Goal: Task Accomplishment & Management: Manage account settings

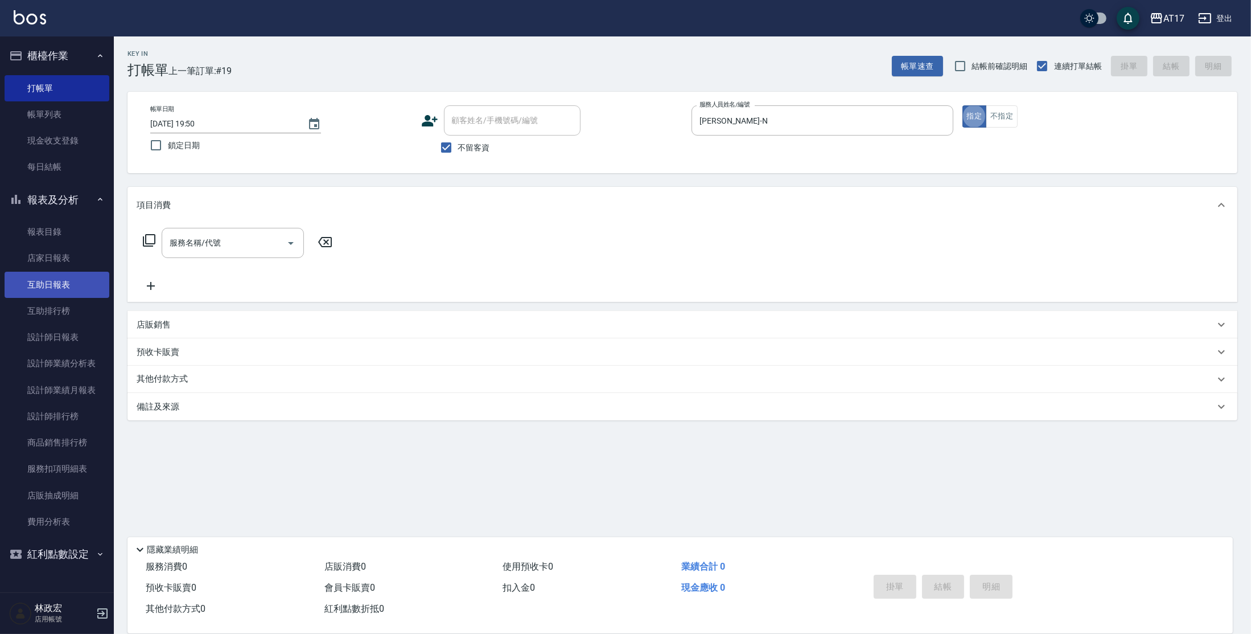
click at [50, 291] on link "互助日報表" at bounding box center [57, 285] width 105 height 26
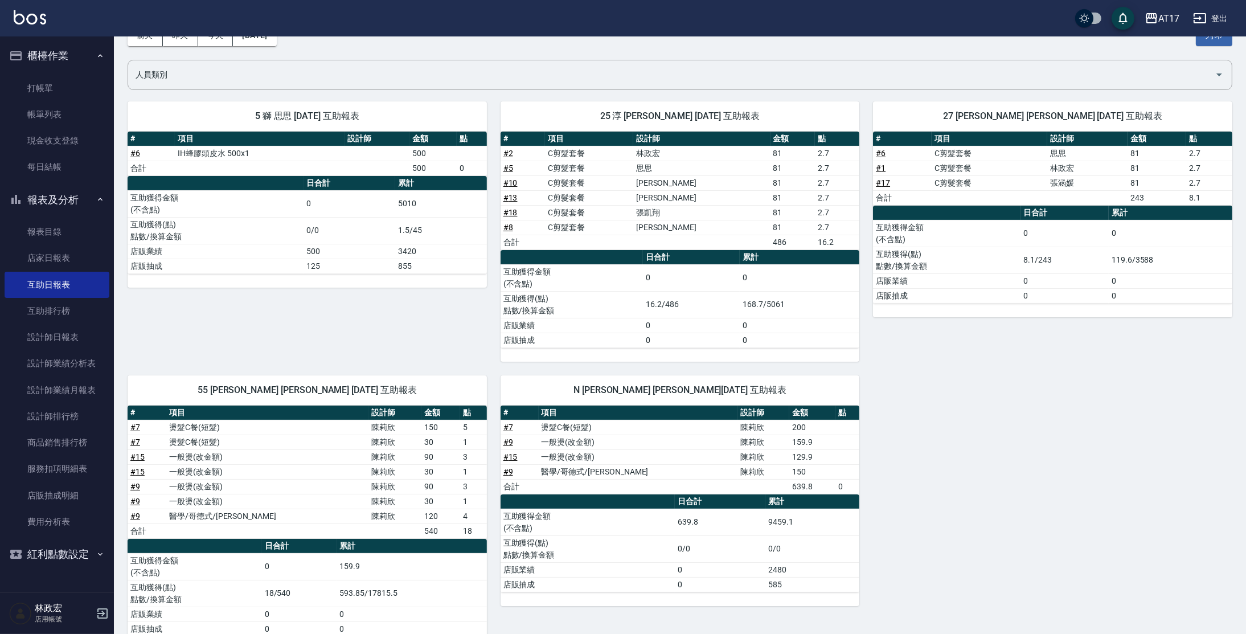
scroll to position [94, 0]
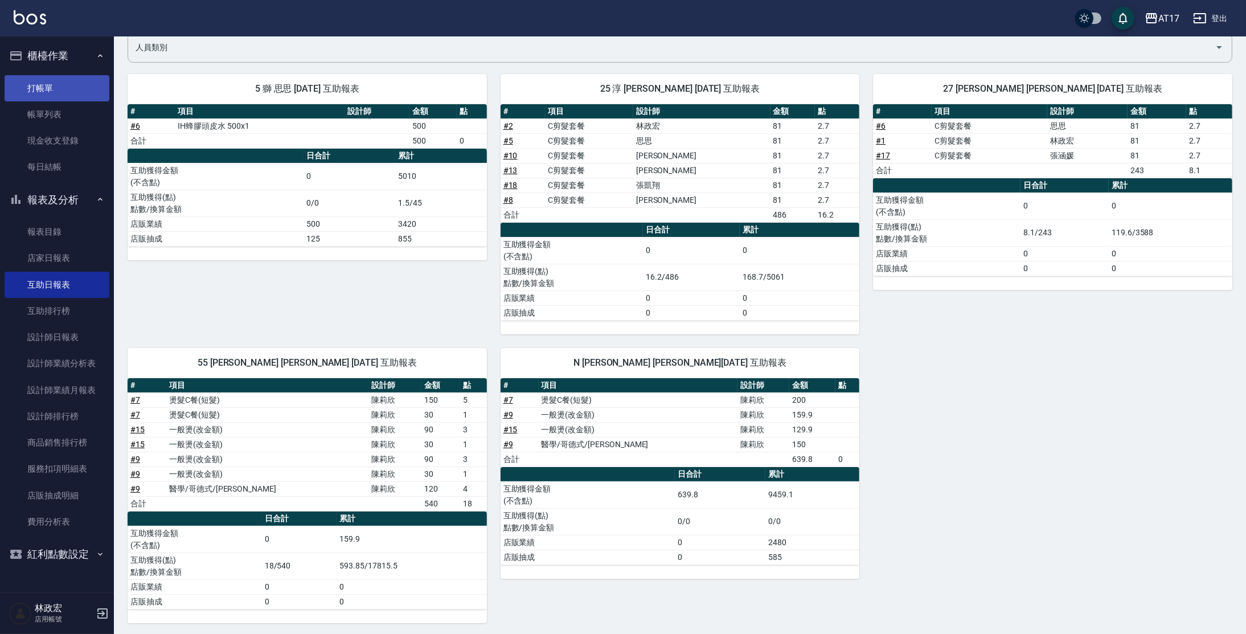
click at [50, 84] on link "打帳單" at bounding box center [57, 88] width 105 height 26
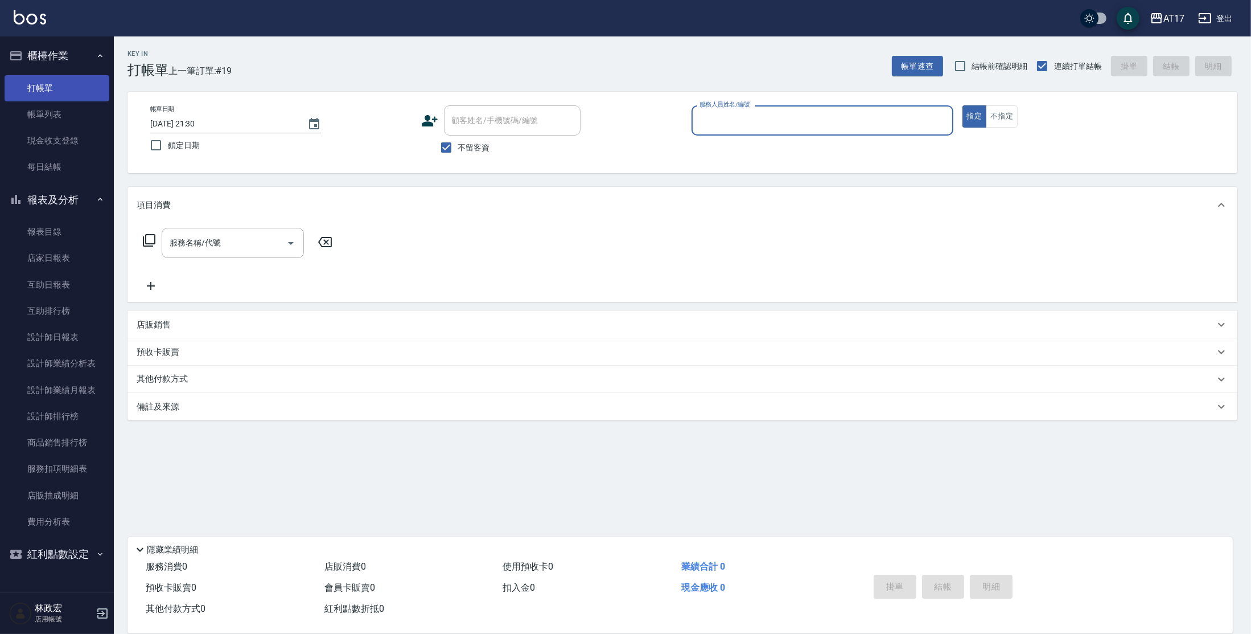
click at [963, 105] on button "指定" at bounding box center [975, 116] width 24 height 22
type button "true"
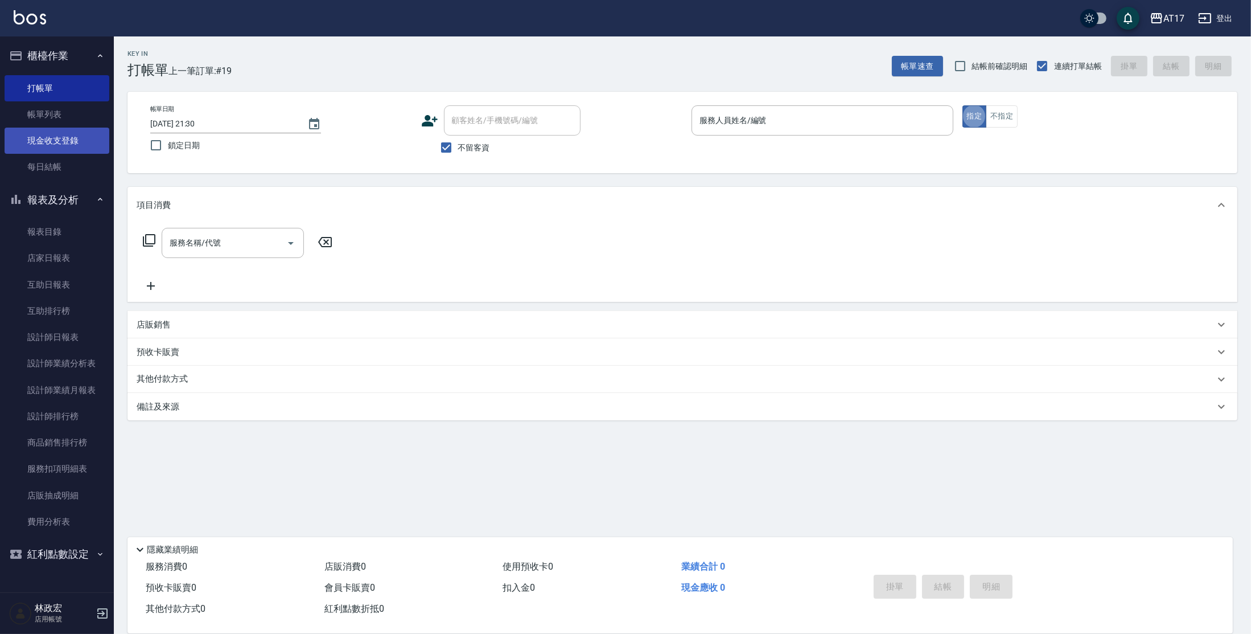
click at [65, 138] on link "現金收支登錄" at bounding box center [57, 141] width 105 height 26
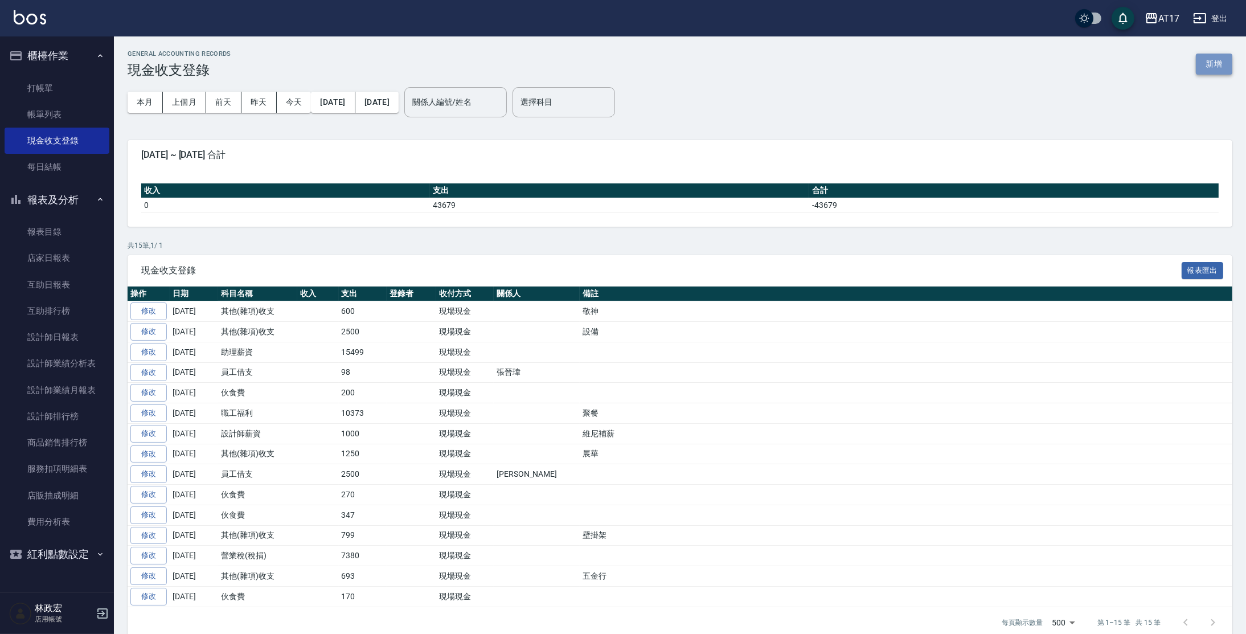
click at [1210, 69] on button "新增" at bounding box center [1213, 64] width 36 height 21
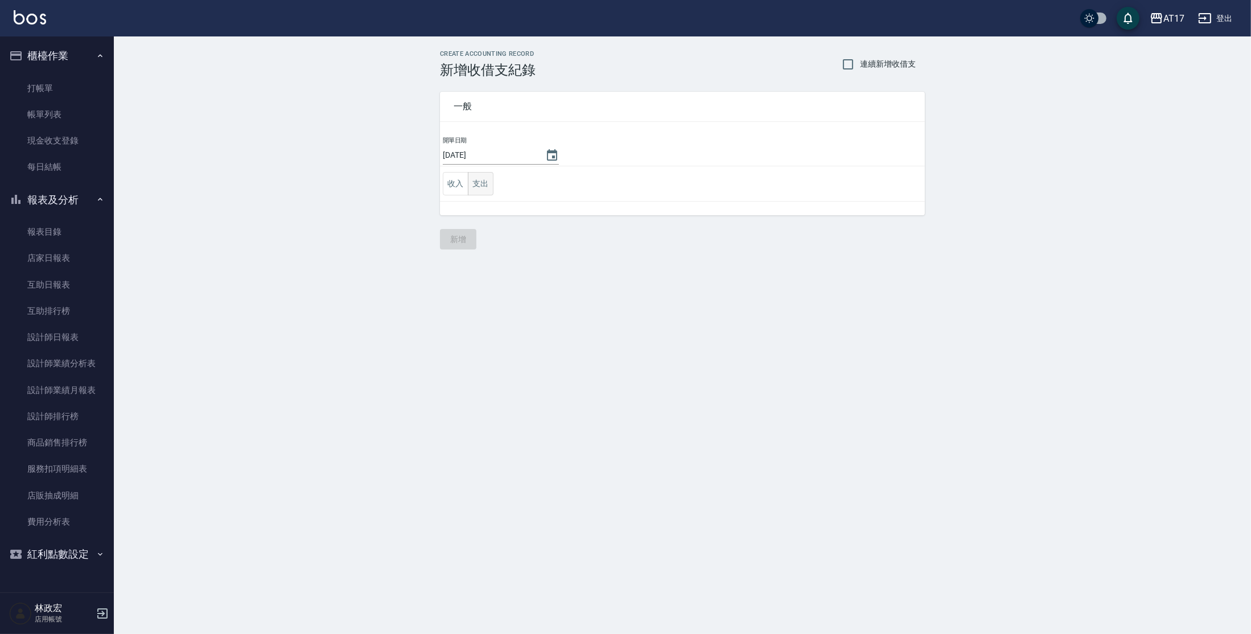
click at [486, 178] on button "支出" at bounding box center [481, 183] width 26 height 23
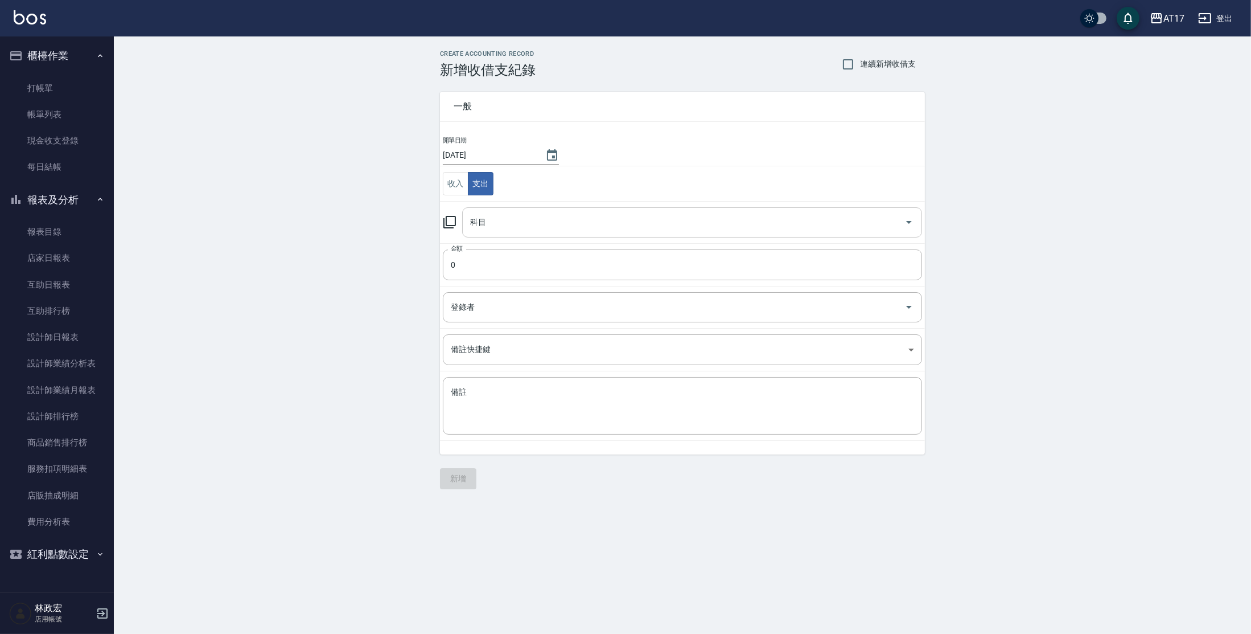
click at [521, 218] on input "科目" at bounding box center [683, 222] width 433 height 20
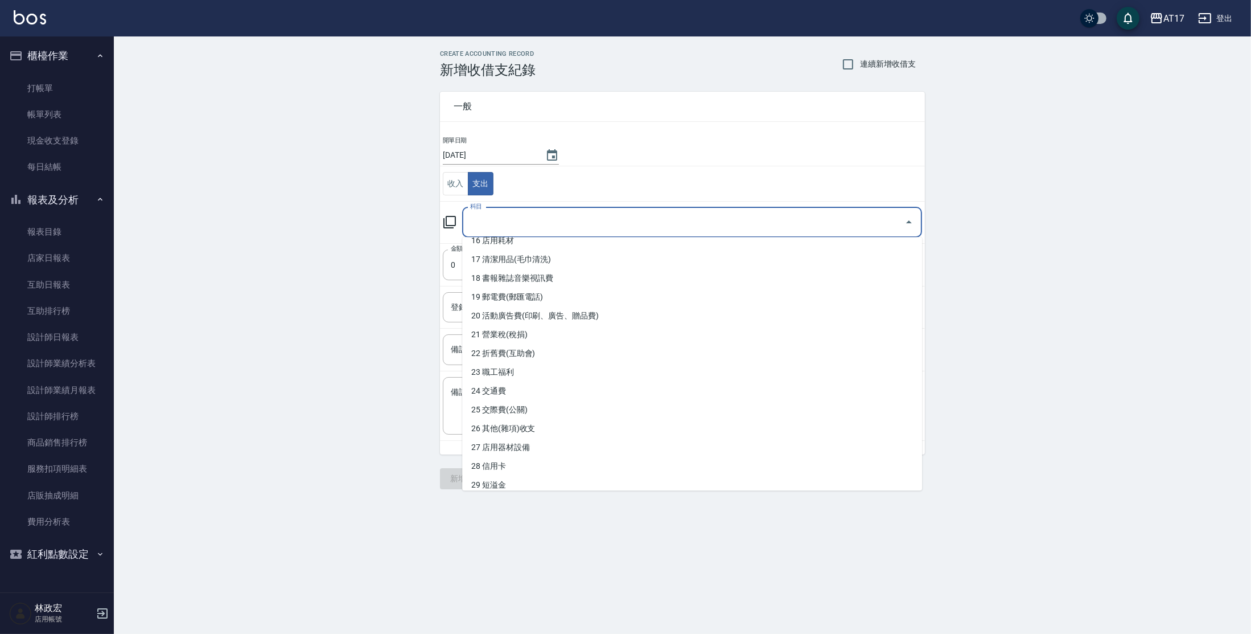
scroll to position [313, 0]
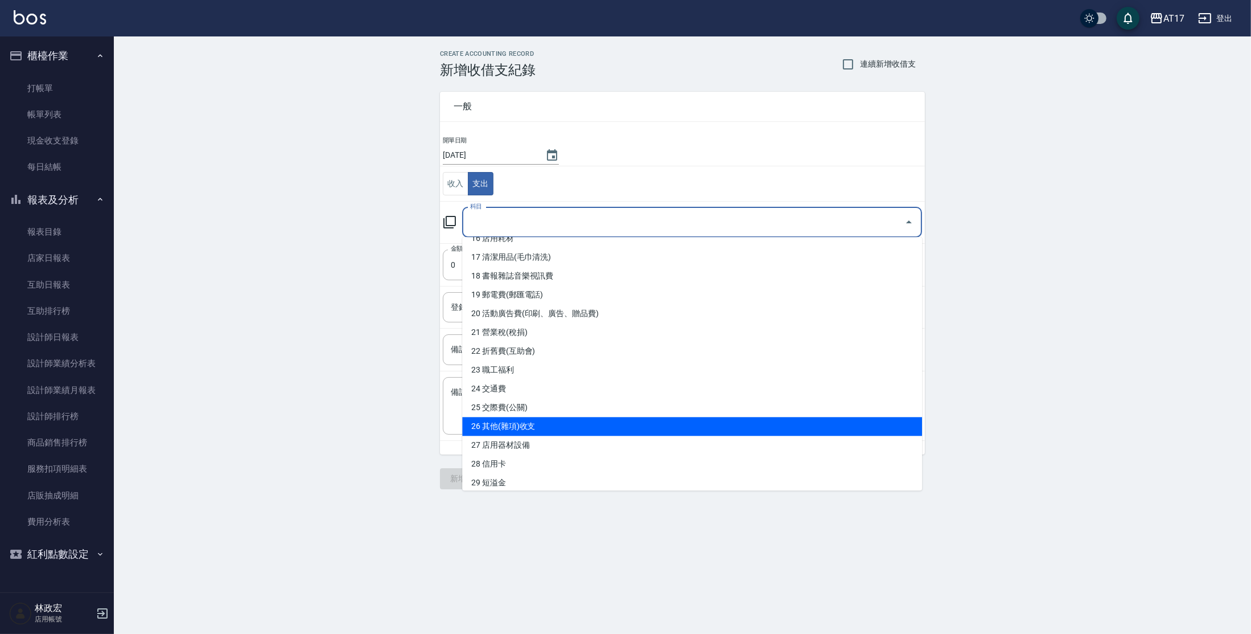
click at [737, 426] on li "26 其他(雜項)收支" at bounding box center [692, 426] width 460 height 19
type input "26 其他(雜項)收支"
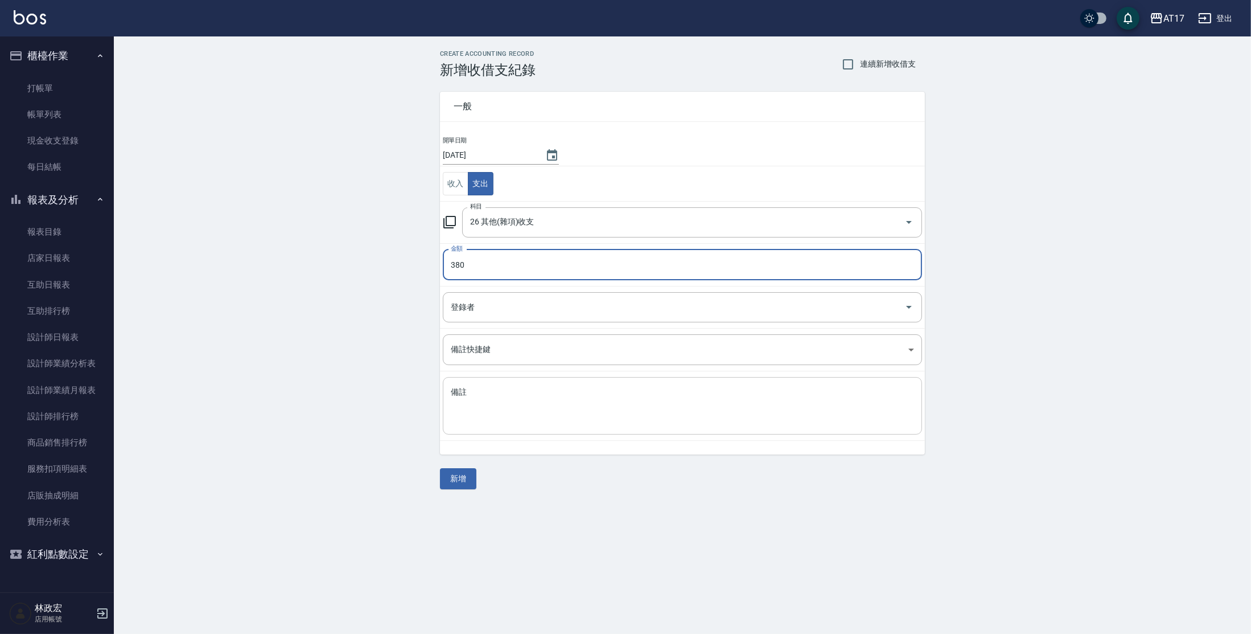
type input "380"
click at [614, 417] on textarea "備註" at bounding box center [682, 406] width 463 height 39
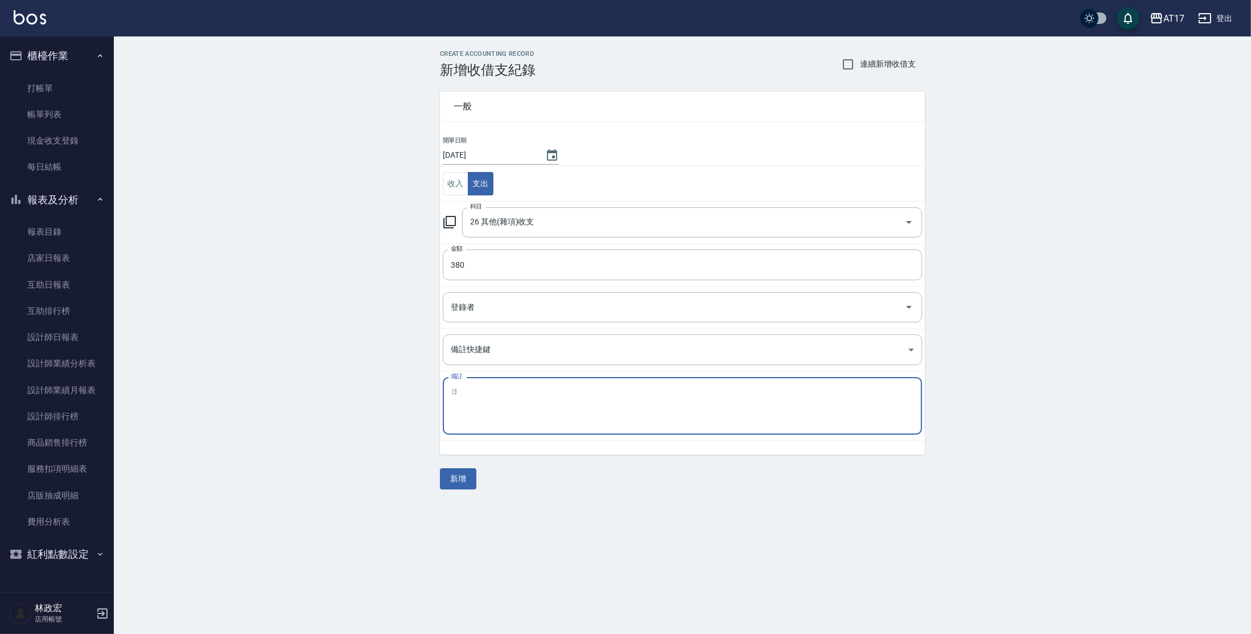
type textarea "ㄒ"
type textarea "運費"
click at [471, 479] on button "新增" at bounding box center [458, 478] width 36 height 21
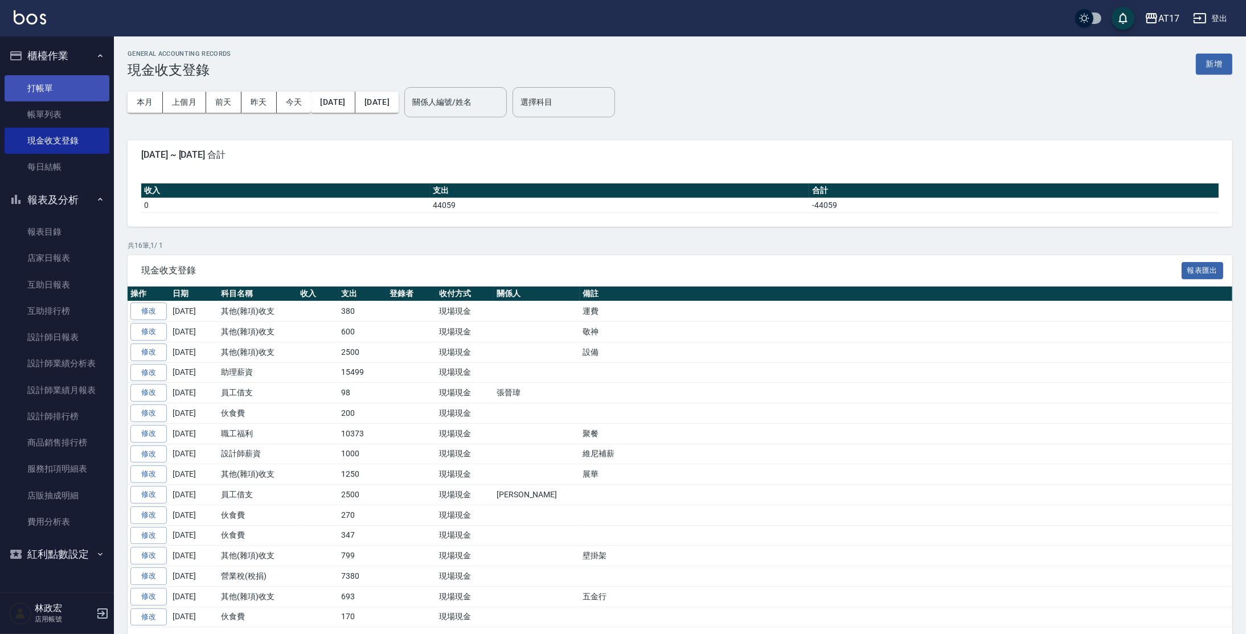
click at [68, 84] on link "打帳單" at bounding box center [57, 88] width 105 height 26
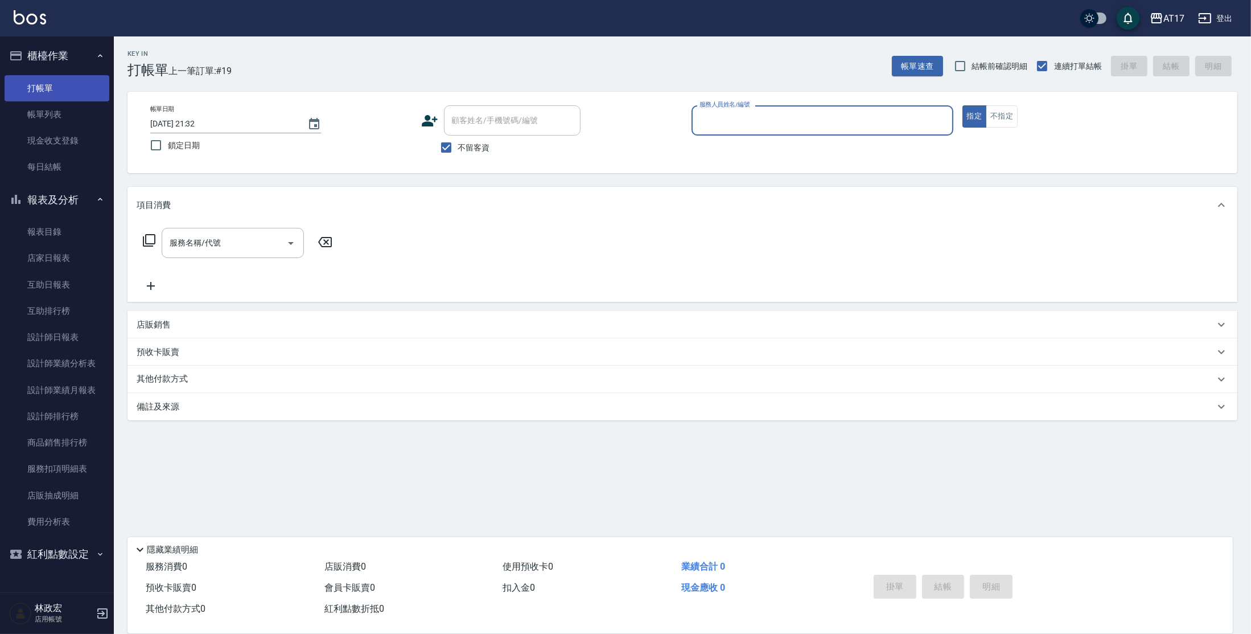
type input "ㄙ"
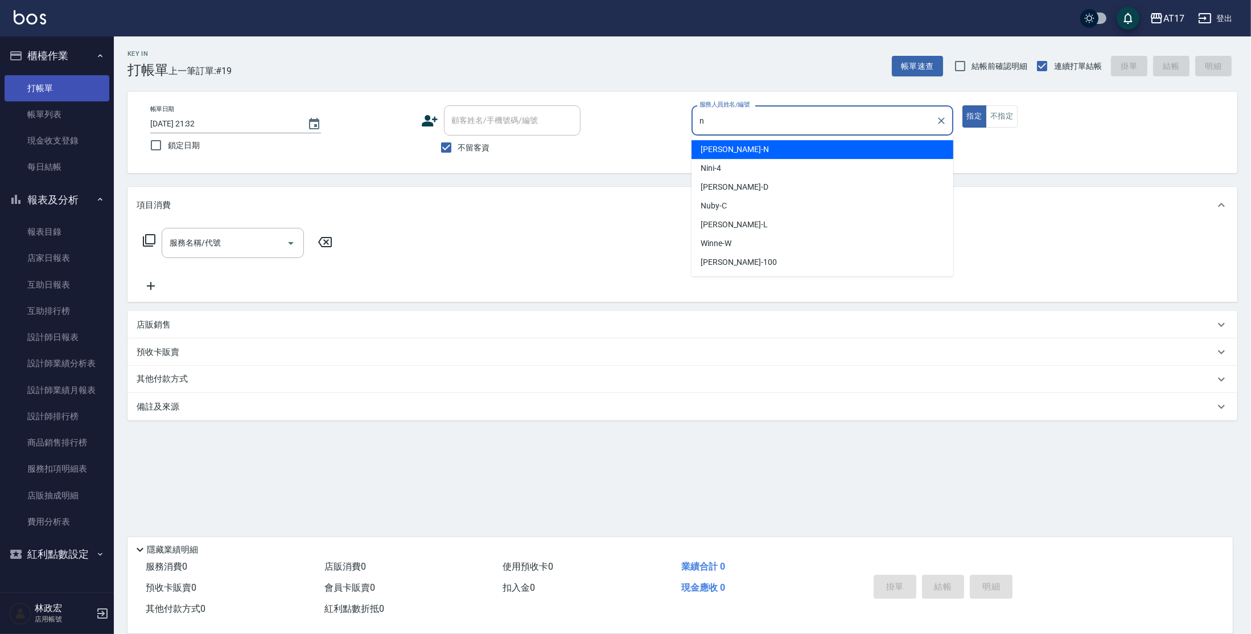
type input "[PERSON_NAME]-N"
type button "true"
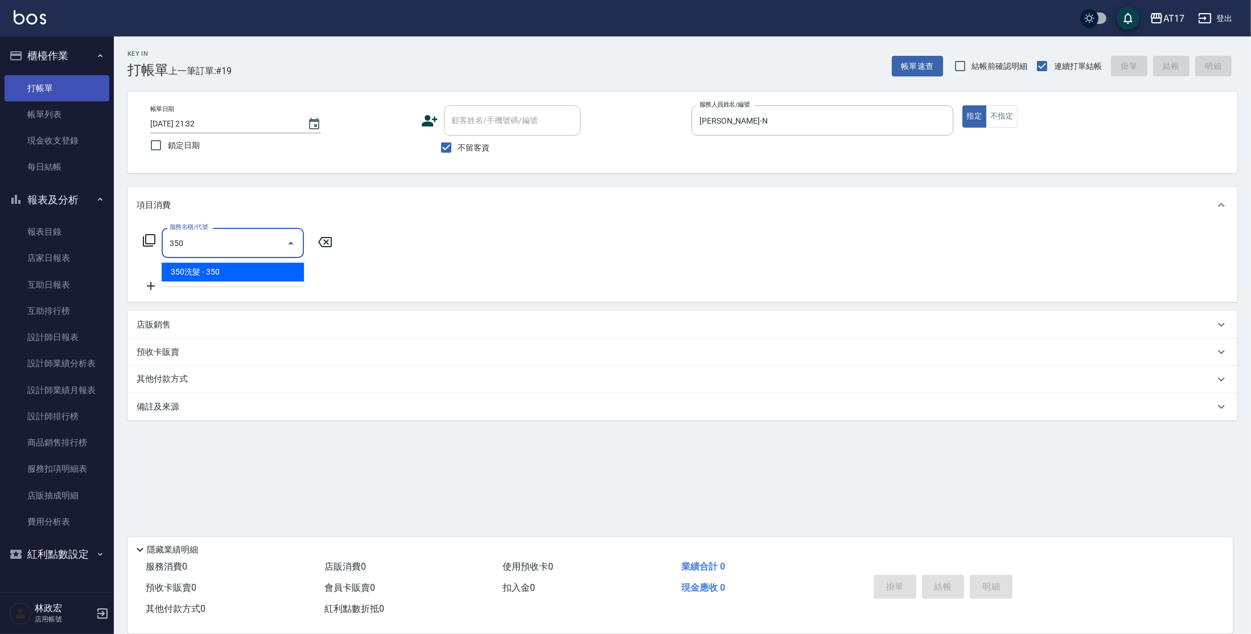
type input "350洗髮(350)"
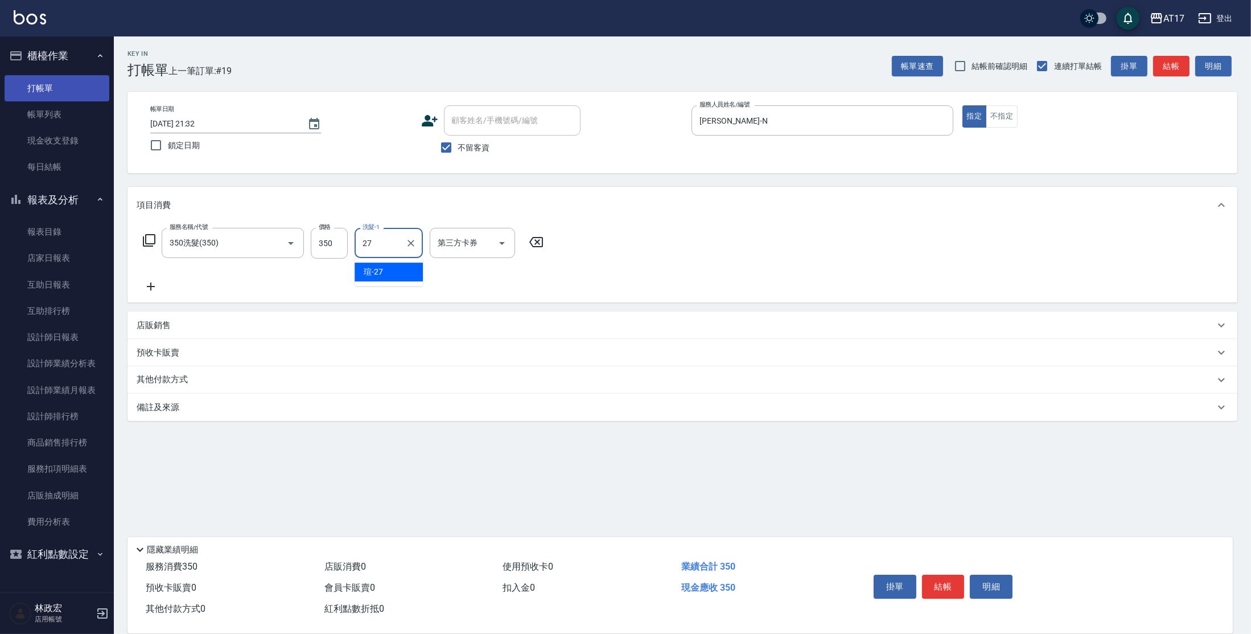
type input "[PERSON_NAME]-27"
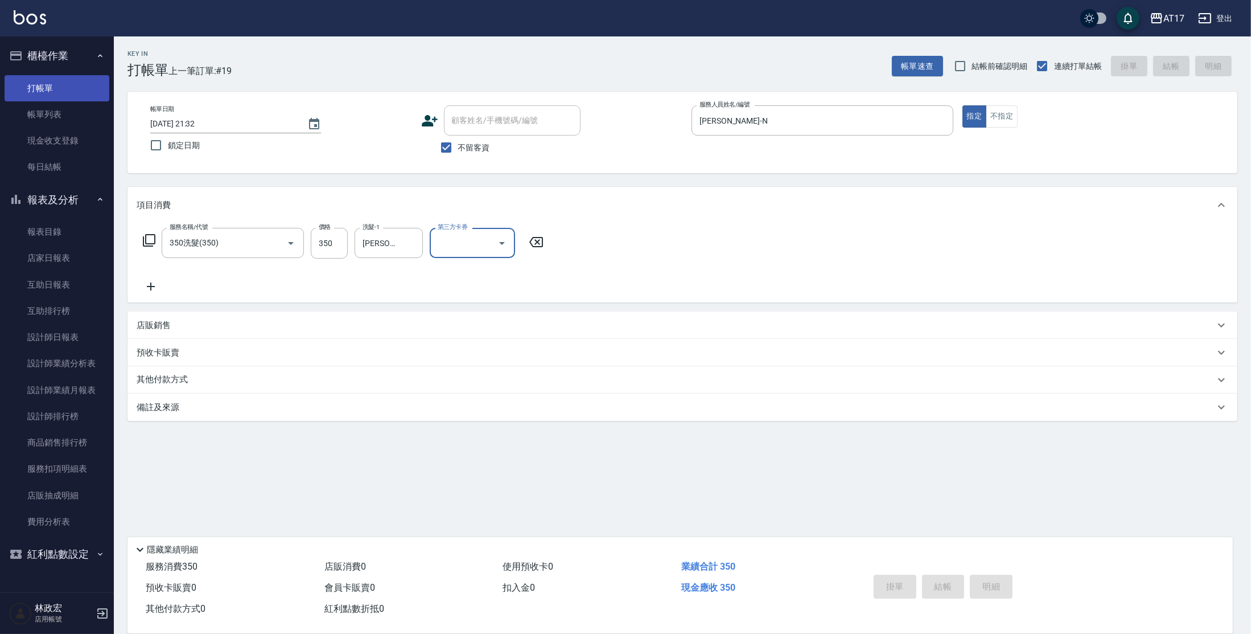
type input "[DATE] 21:33"
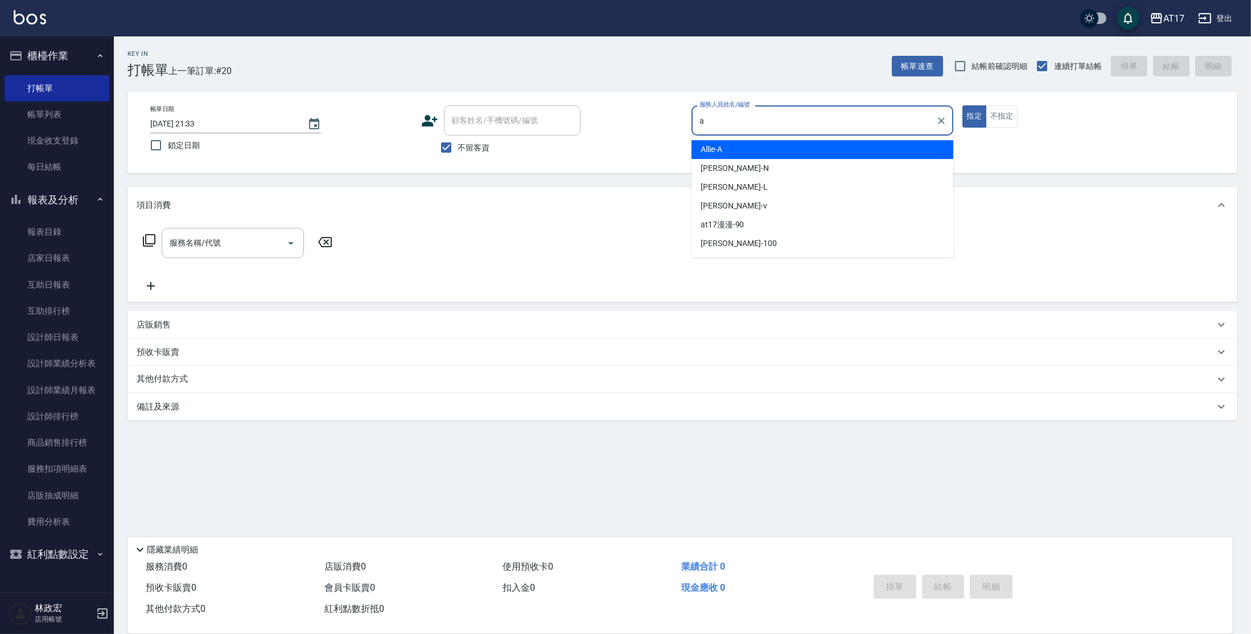
type input "Allie-A"
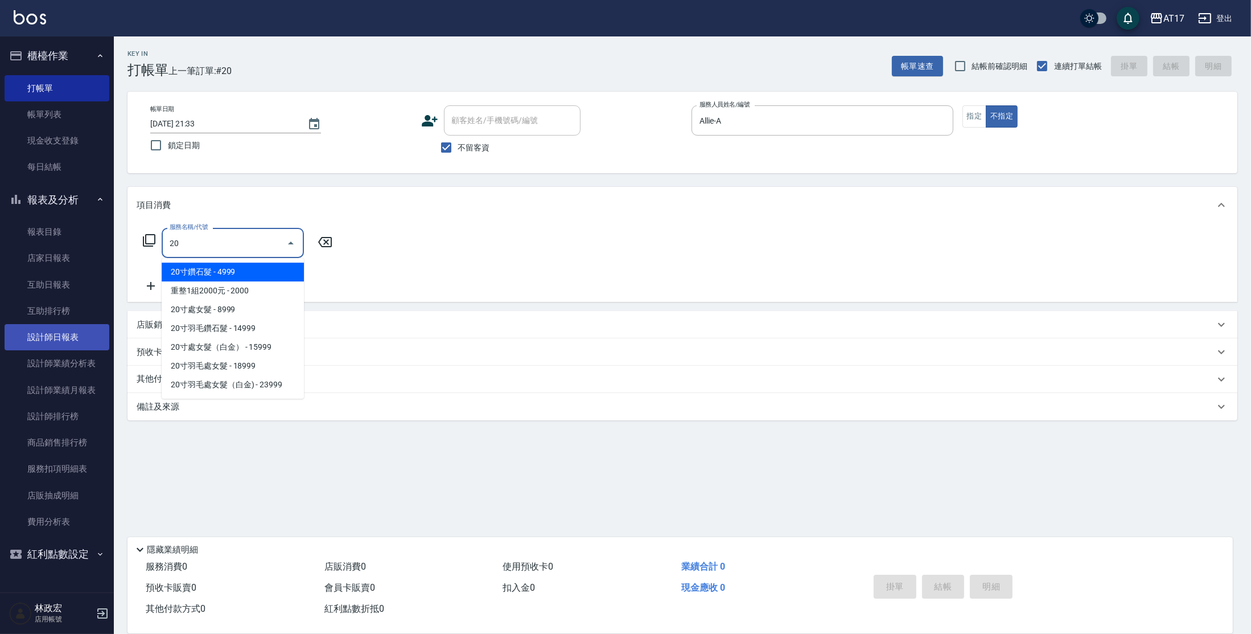
type input "2"
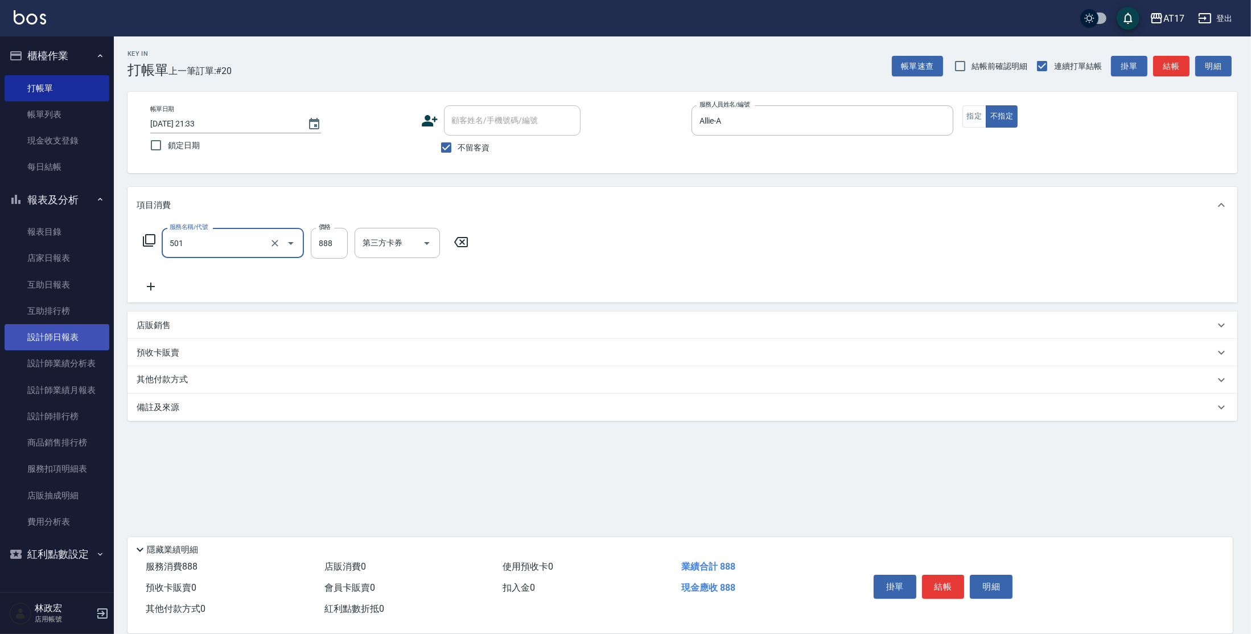
type input "一般染髮(改金額)(501)"
type input "2000"
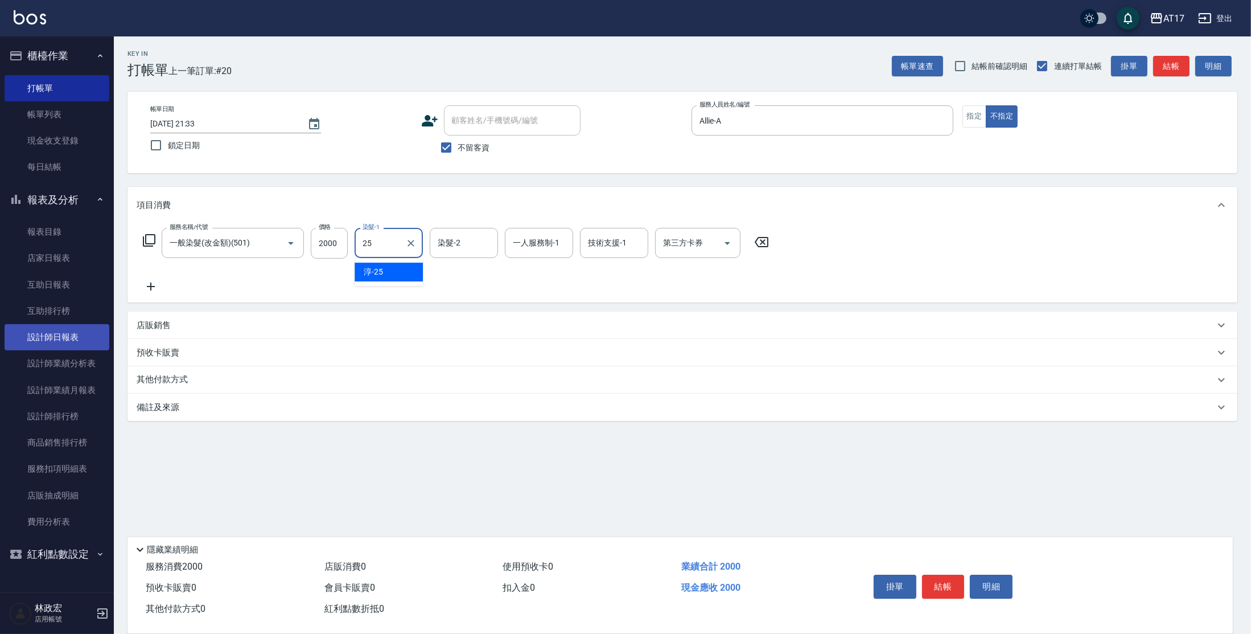
type input "[PERSON_NAME]-25"
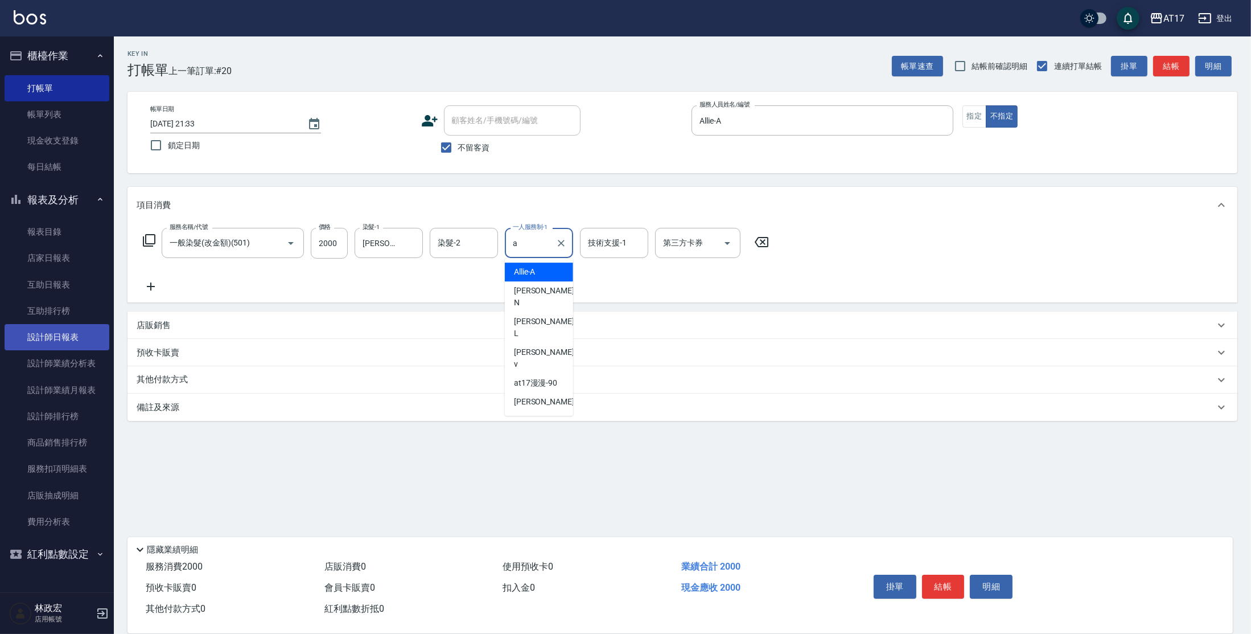
type input "Allie-A"
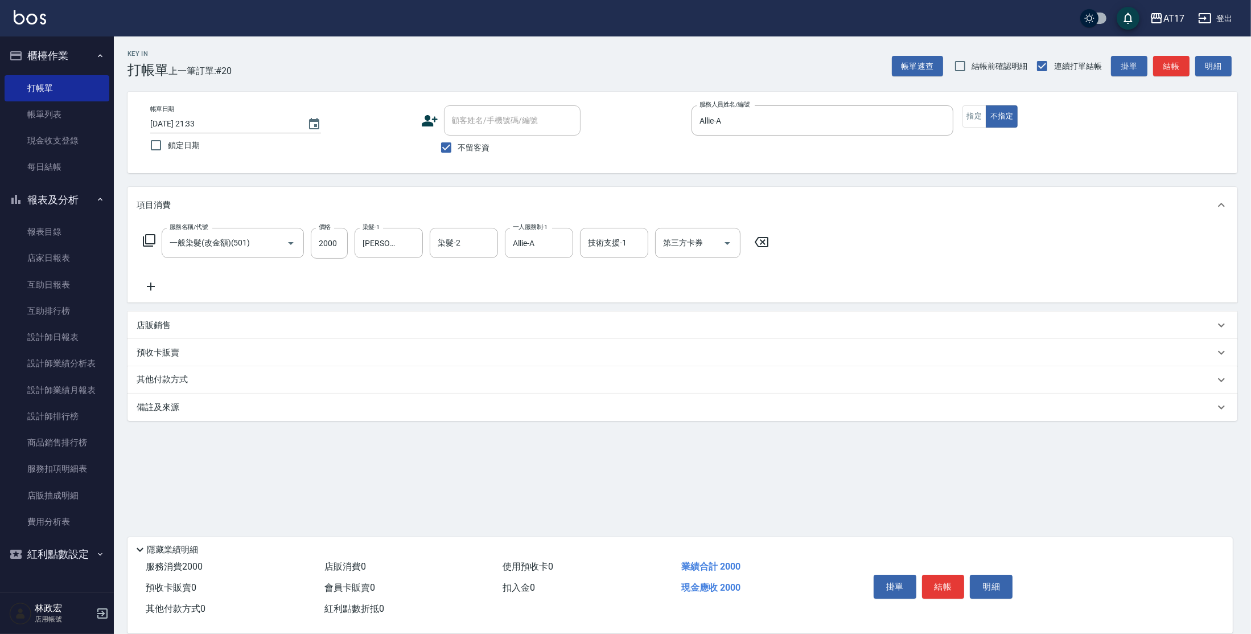
click at [146, 239] on icon at bounding box center [149, 240] width 13 height 13
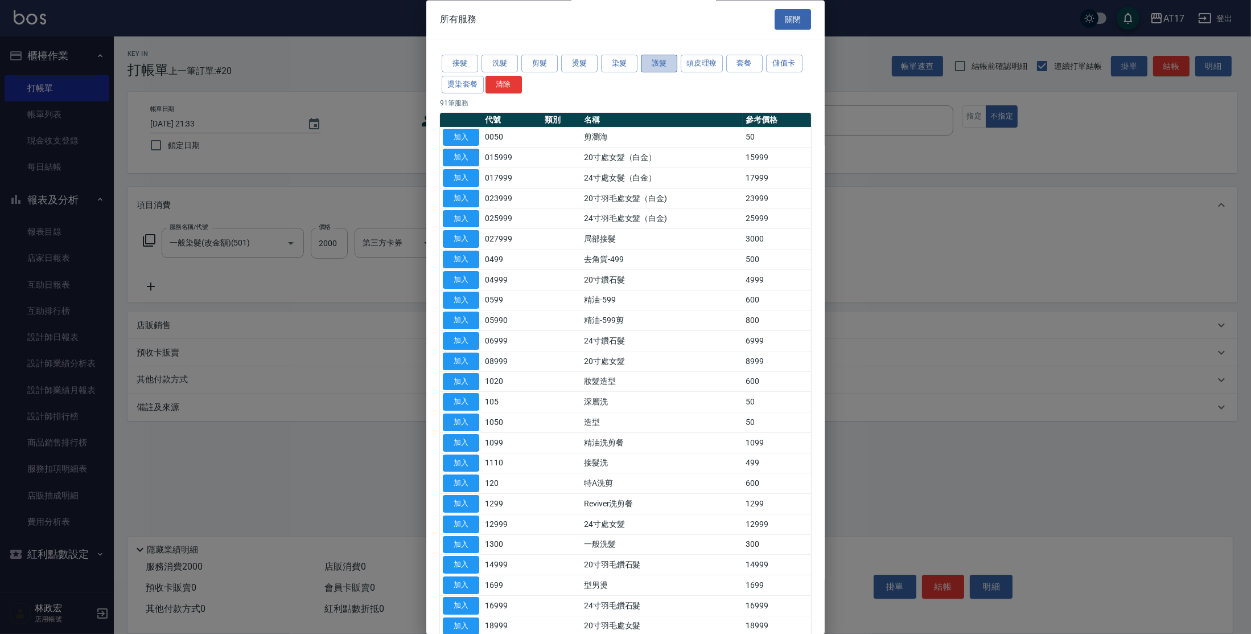
click at [656, 60] on button "護髮" at bounding box center [659, 64] width 36 height 18
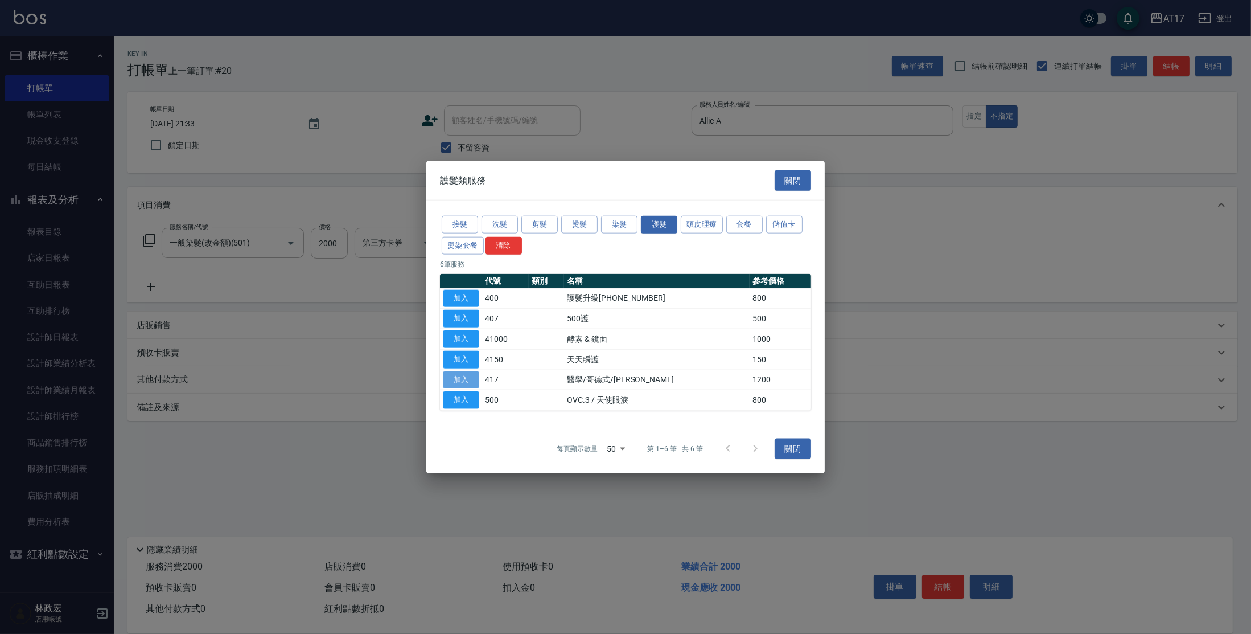
click at [454, 381] on button "加入" at bounding box center [461, 380] width 36 height 18
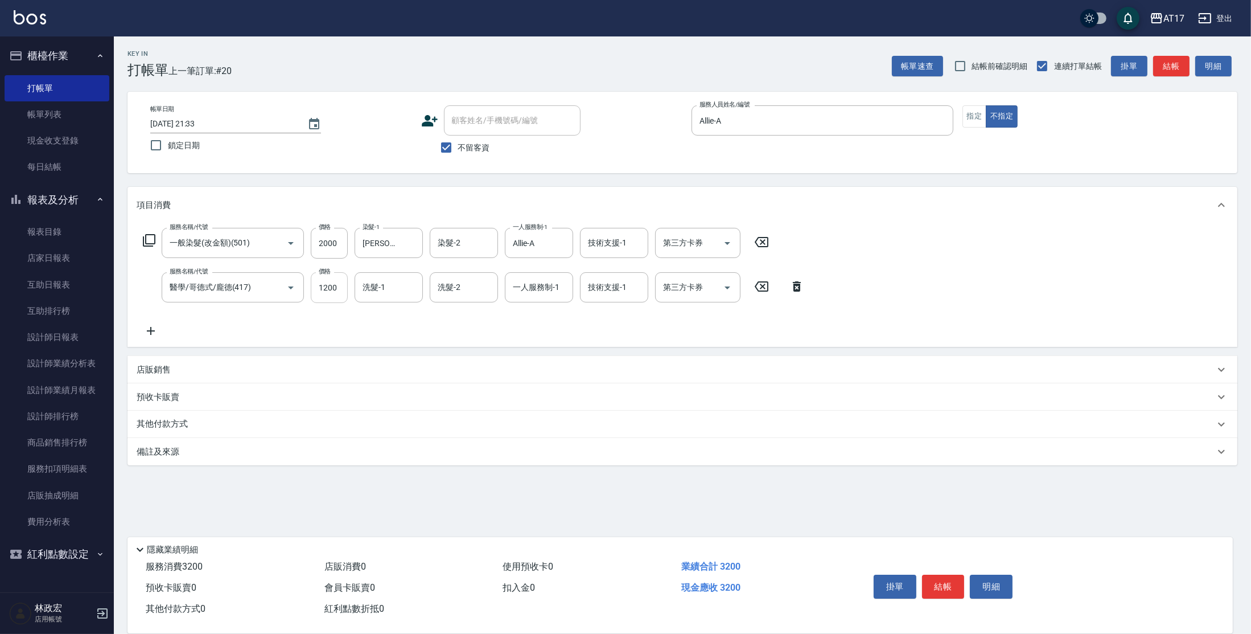
click at [337, 285] on input "1200" at bounding box center [329, 287] width 37 height 31
type input "1500"
type input "[PERSON_NAME]-25"
type input "Allie-A"
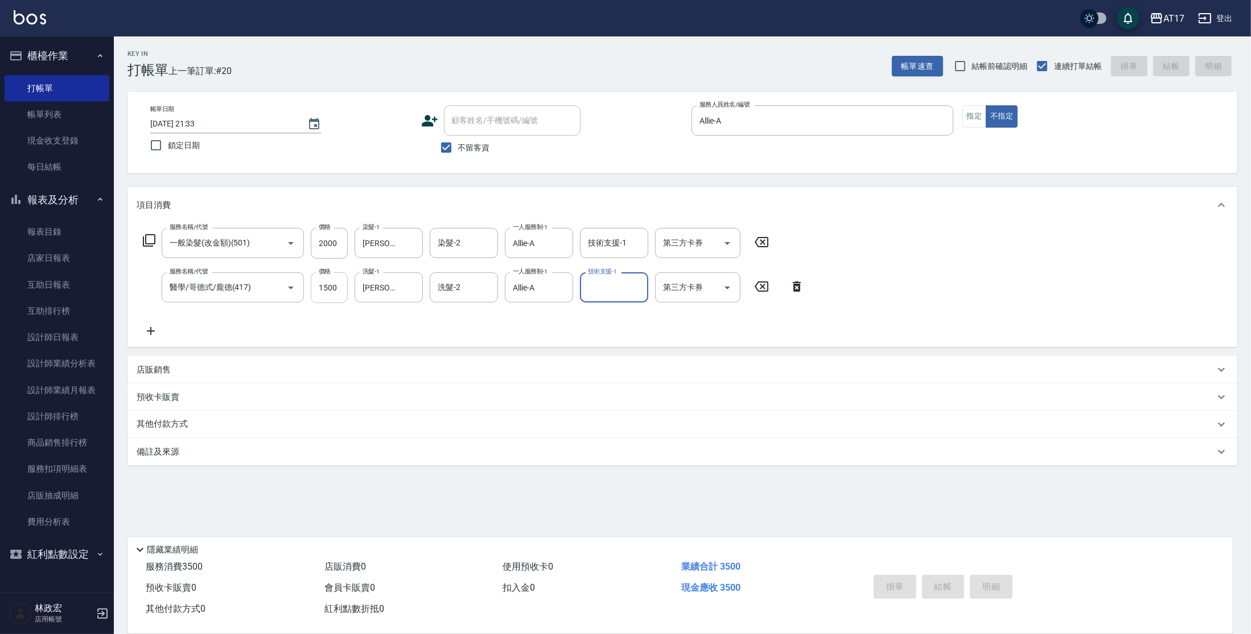
type input "[DATE] 21:36"
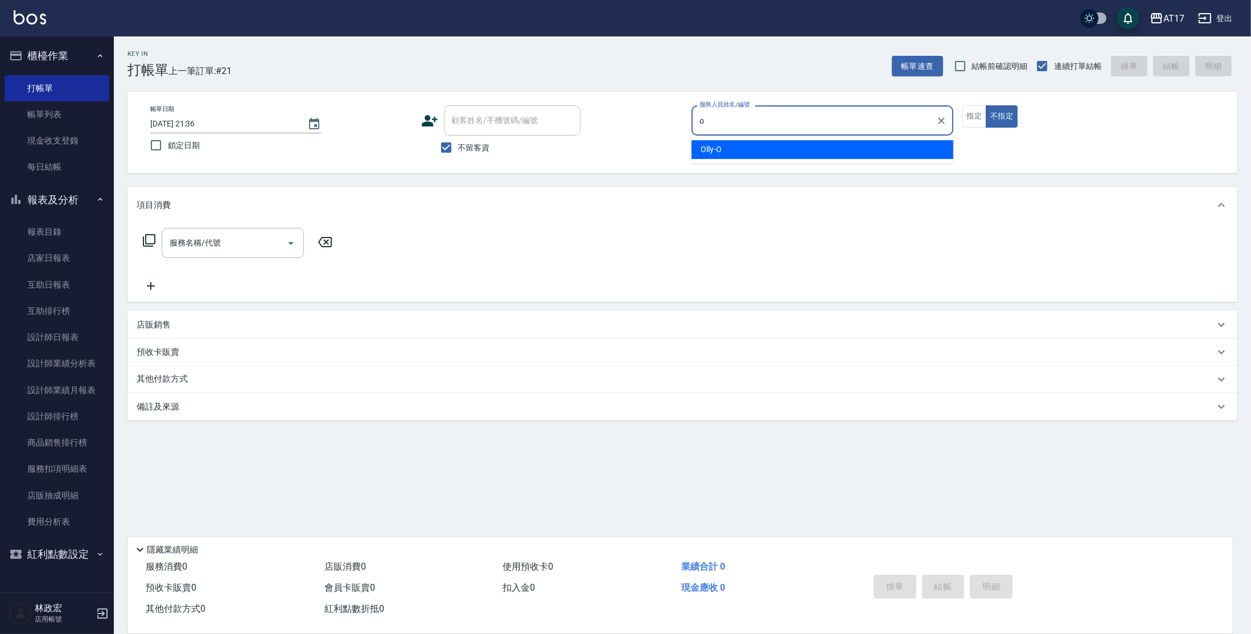
type input "Olly-O"
type button "false"
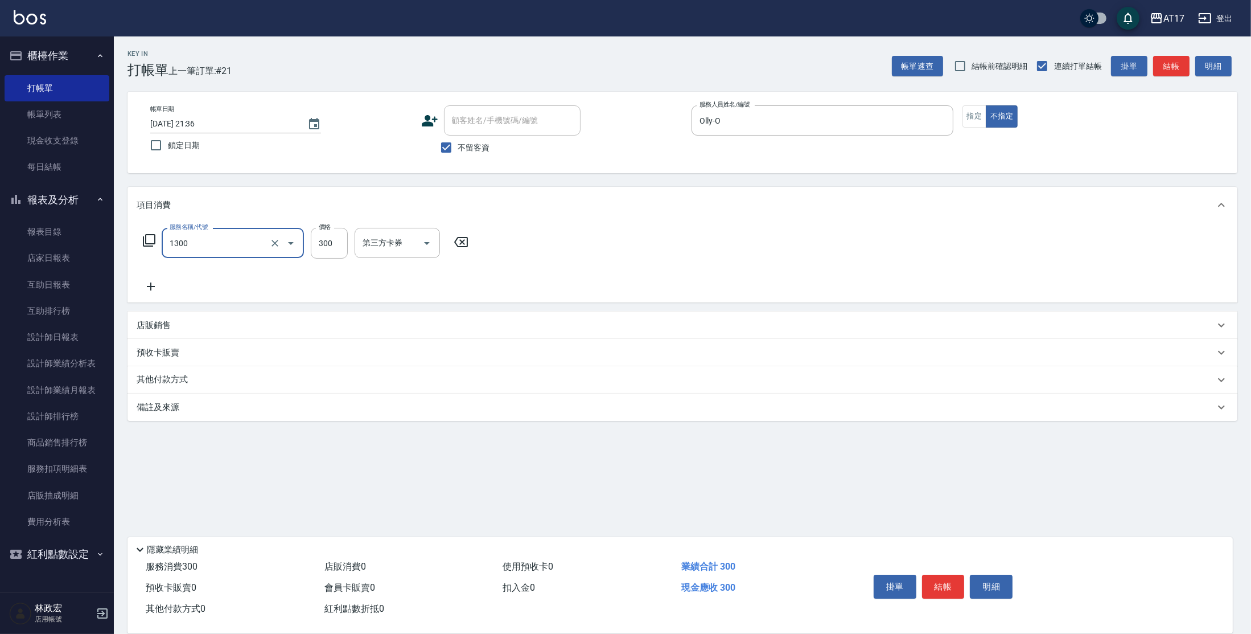
type input "一般洗髮(1300)"
type input "299"
type input "[PERSON_NAME]-27"
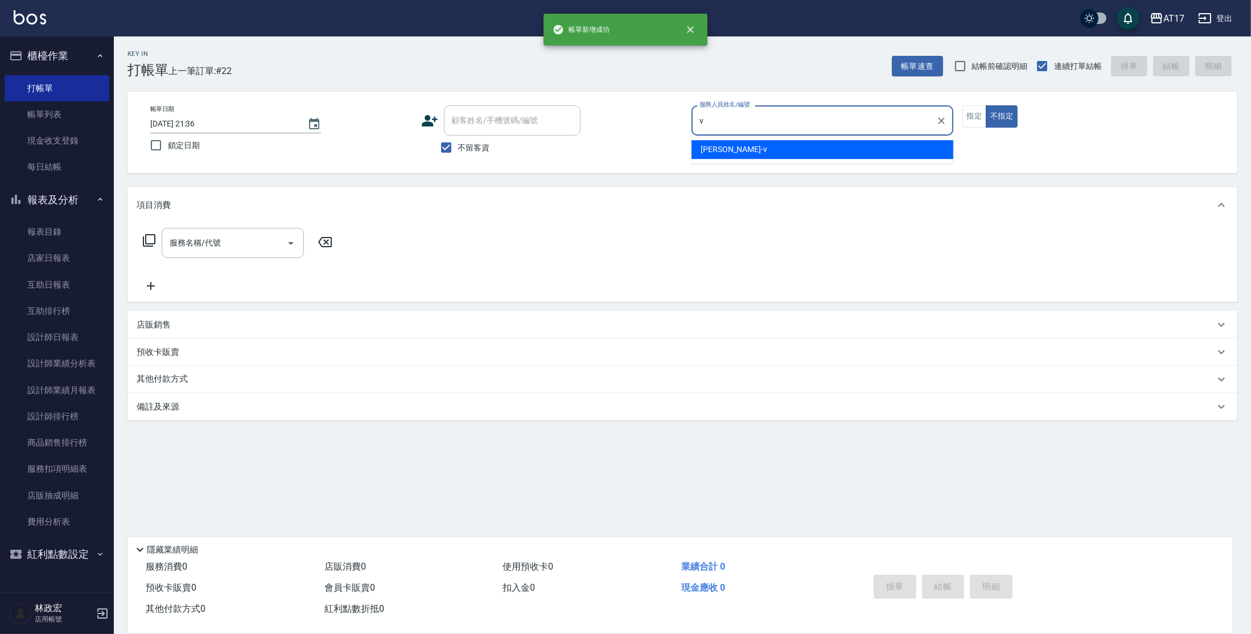
type input "[PERSON_NAME]-v"
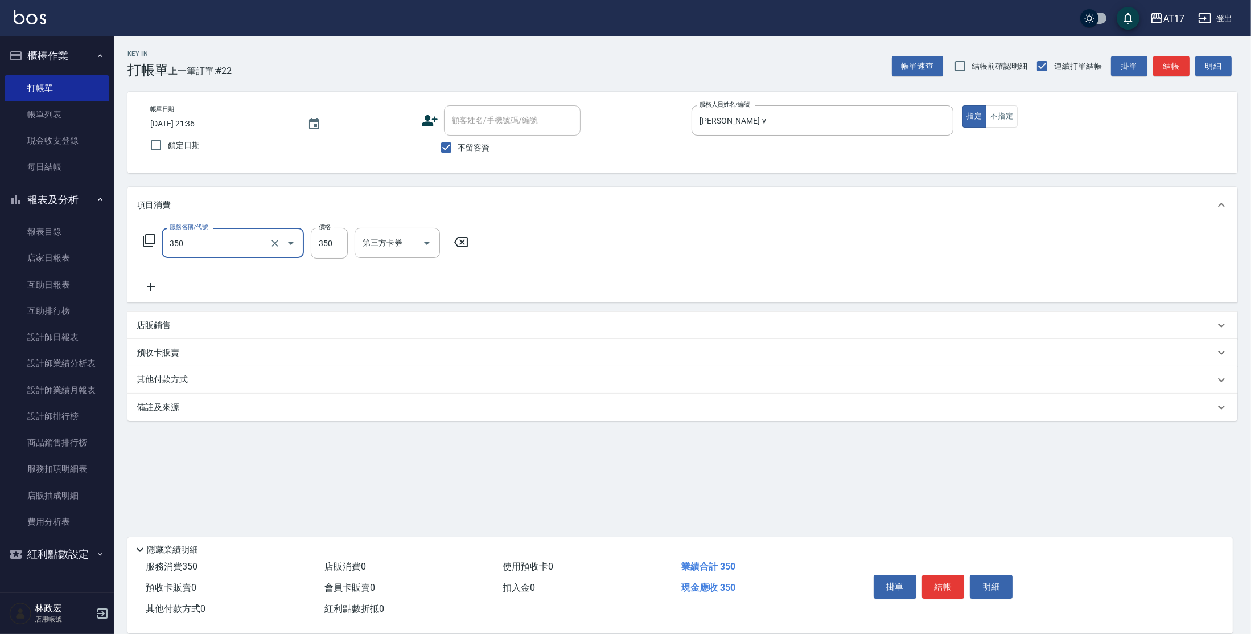
type input "350洗髮(350)"
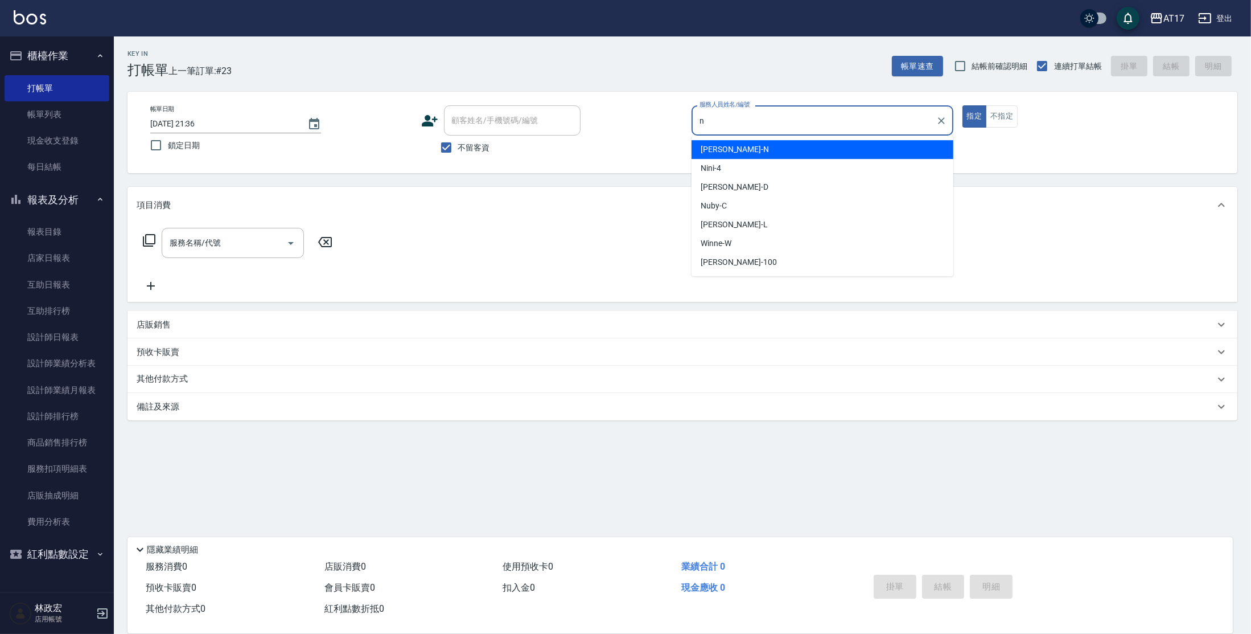
type input "[PERSON_NAME]-N"
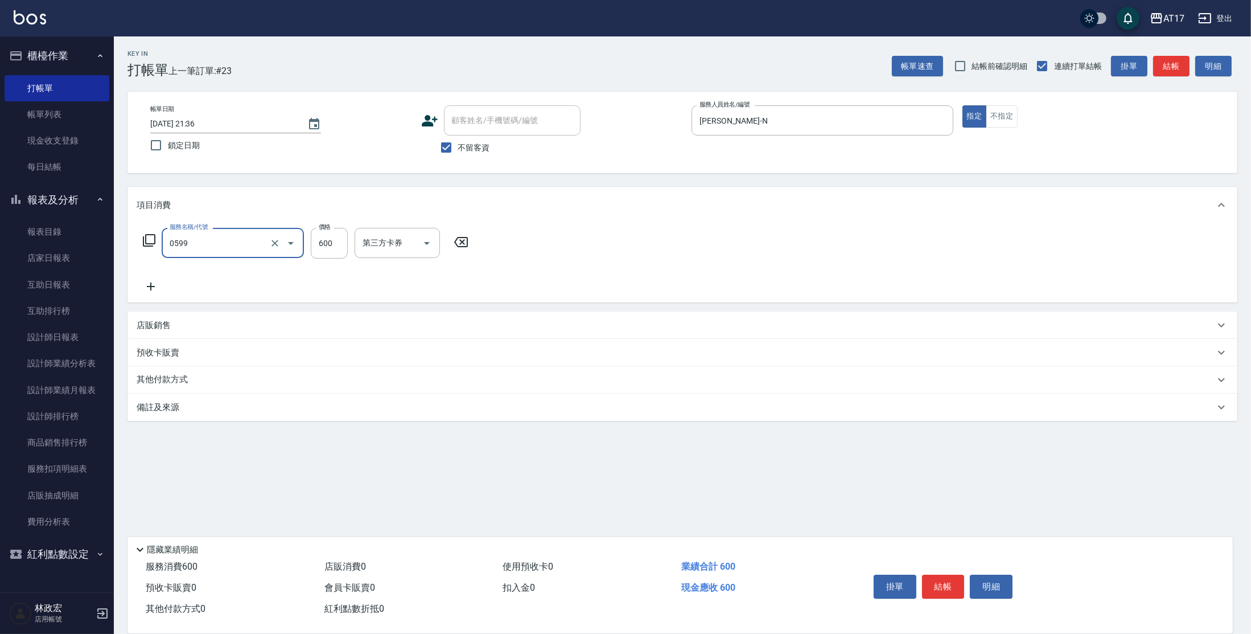
type input "精油-599(0599)"
type input "600"
type input "[PERSON_NAME]-55"
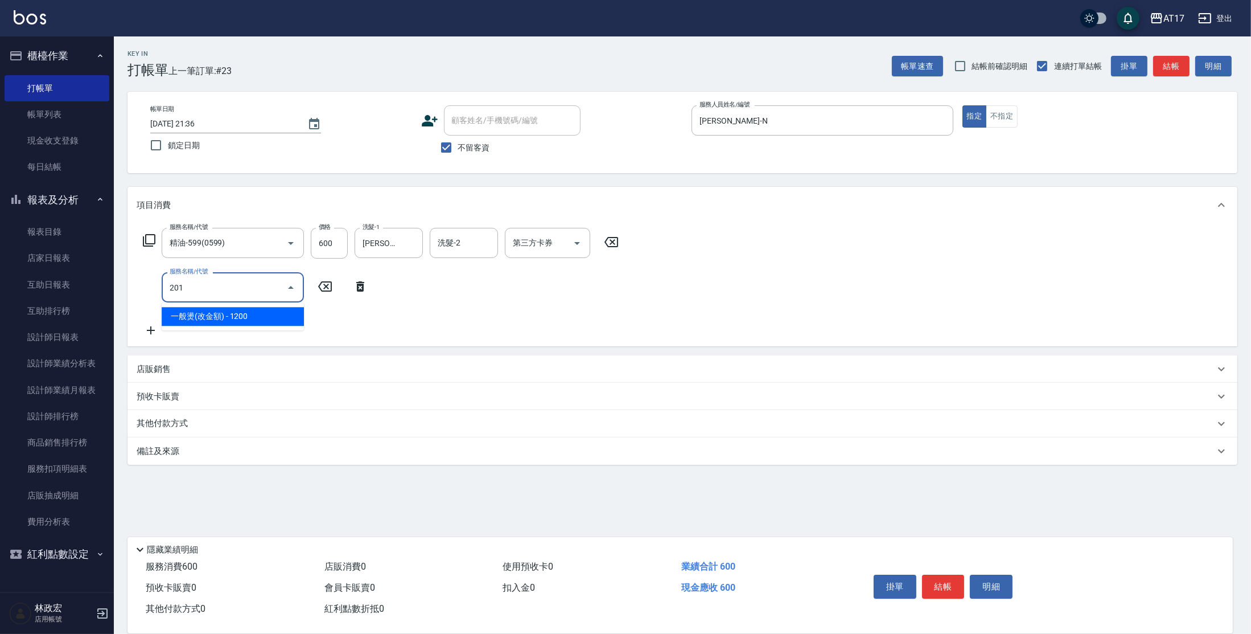
type input "一般燙(改金額)(201)"
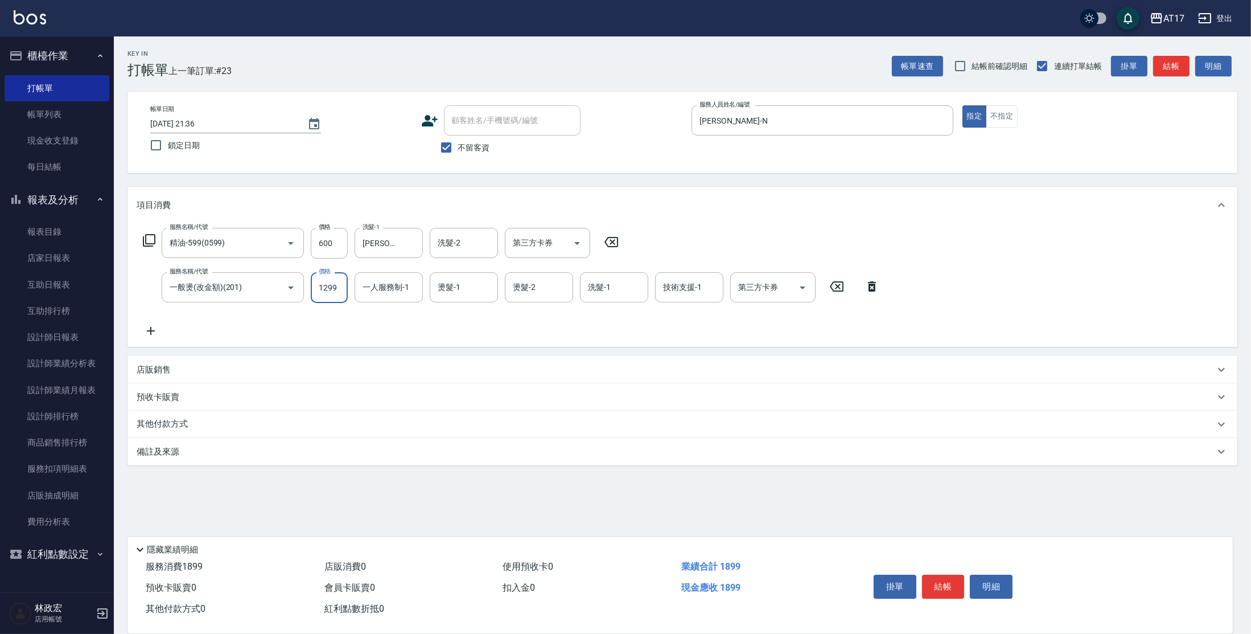
type input "1299"
type input "[PERSON_NAME]-N"
type input "[PERSON_NAME]-55"
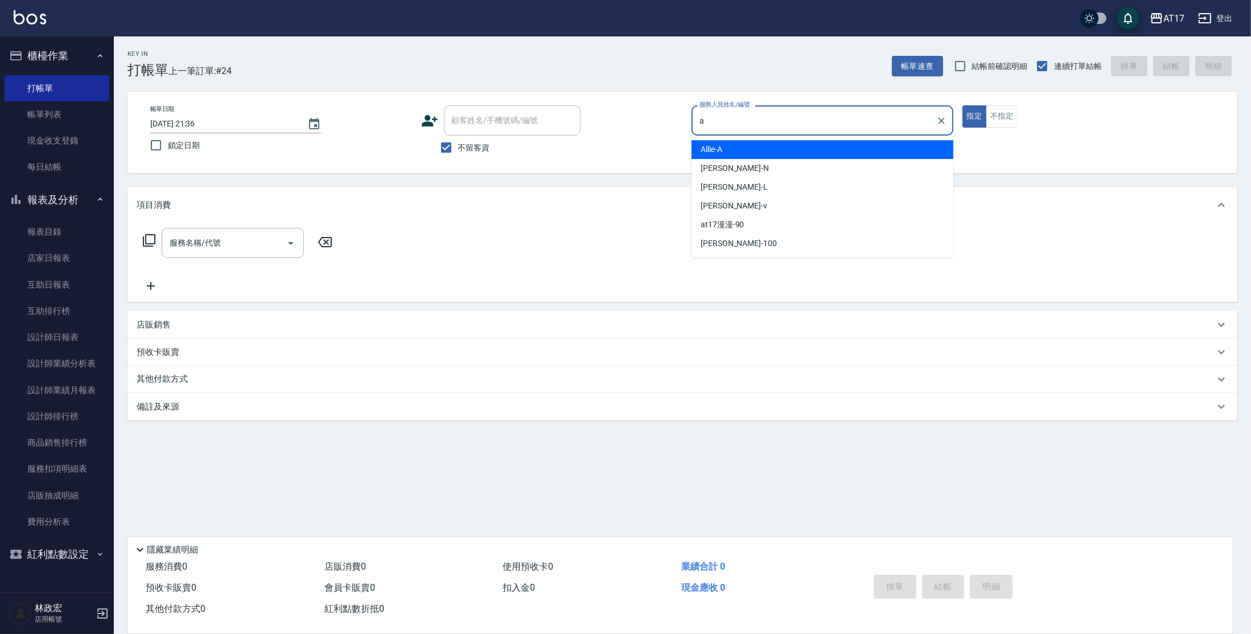
type input "Allie-A"
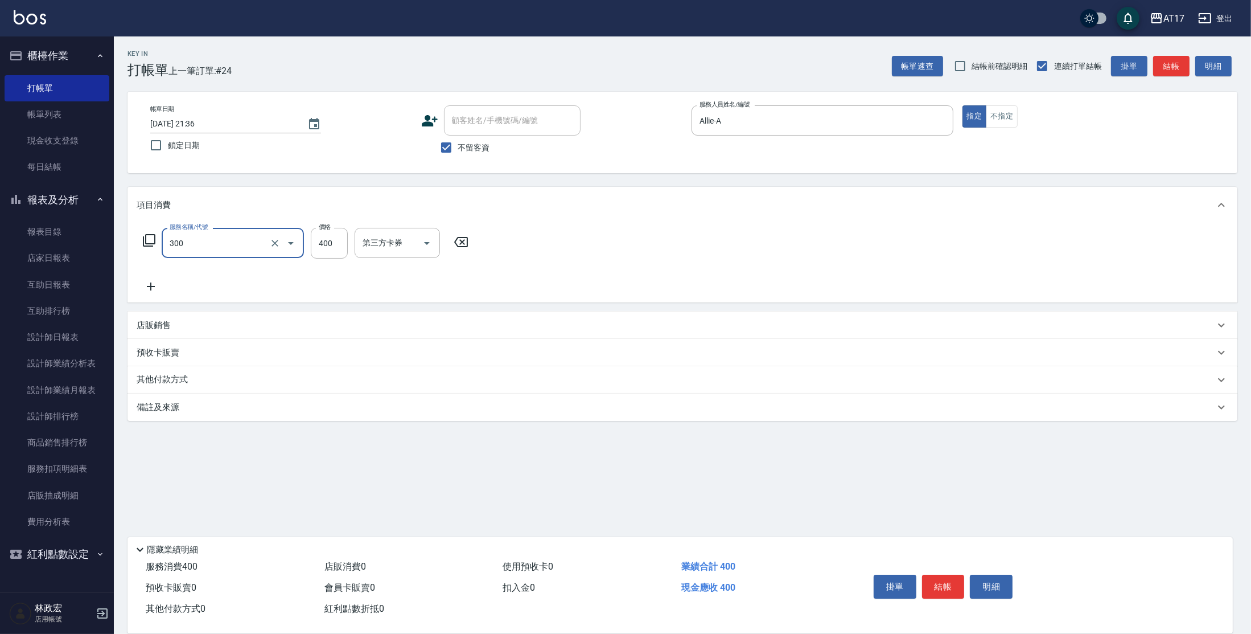
type input "特A剪髮(300)"
type input "300"
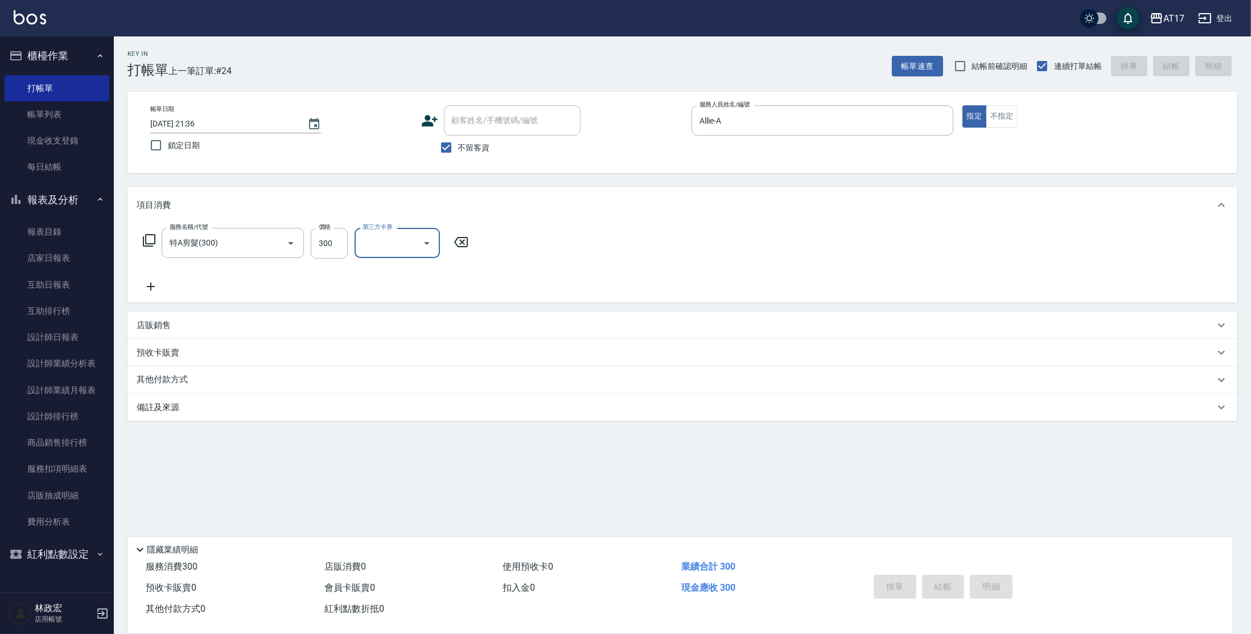
type input "[DATE] 21:37"
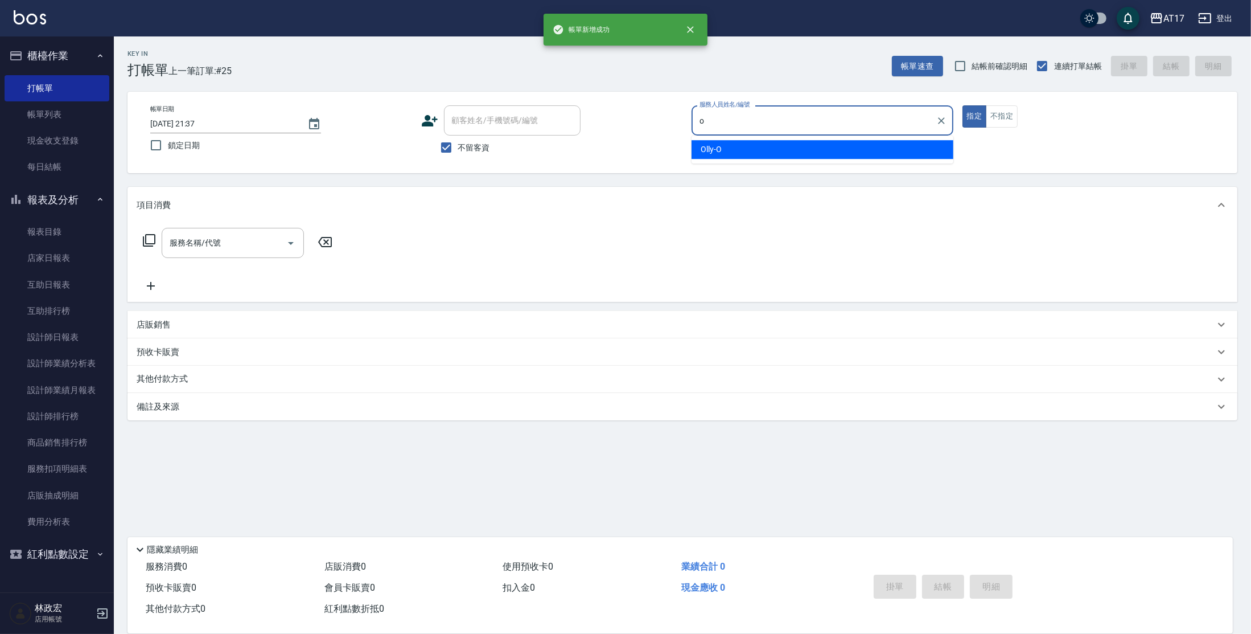
type input "Olly-O"
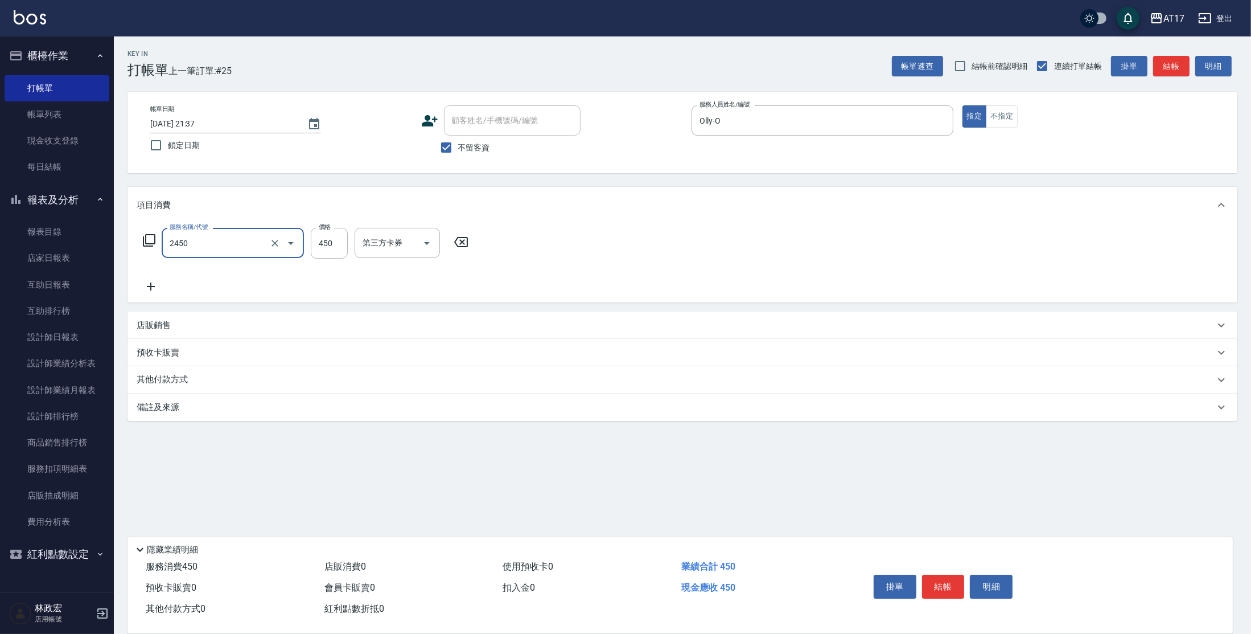
type input "C剪髮套餐(2450)"
type input "500"
type input "[PERSON_NAME]-27"
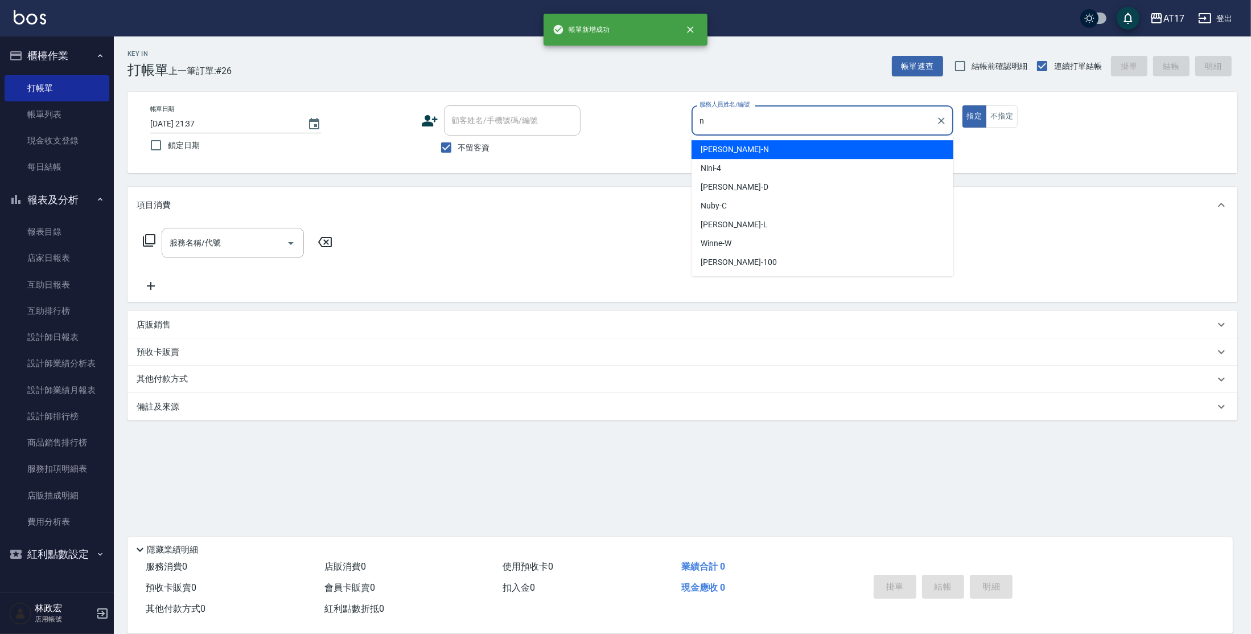
type input "[PERSON_NAME]-N"
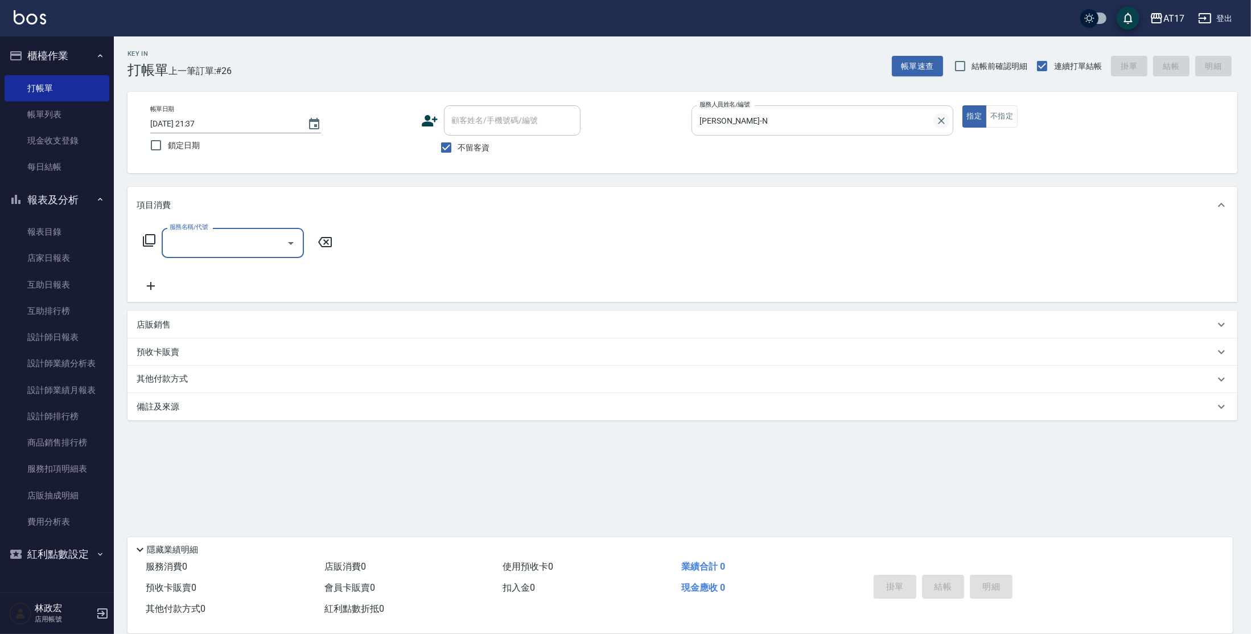
drag, startPoint x: 939, startPoint y: 116, endPoint x: 916, endPoint y: 114, distance: 23.4
click at [939, 116] on icon "Clear" at bounding box center [941, 120] width 11 height 11
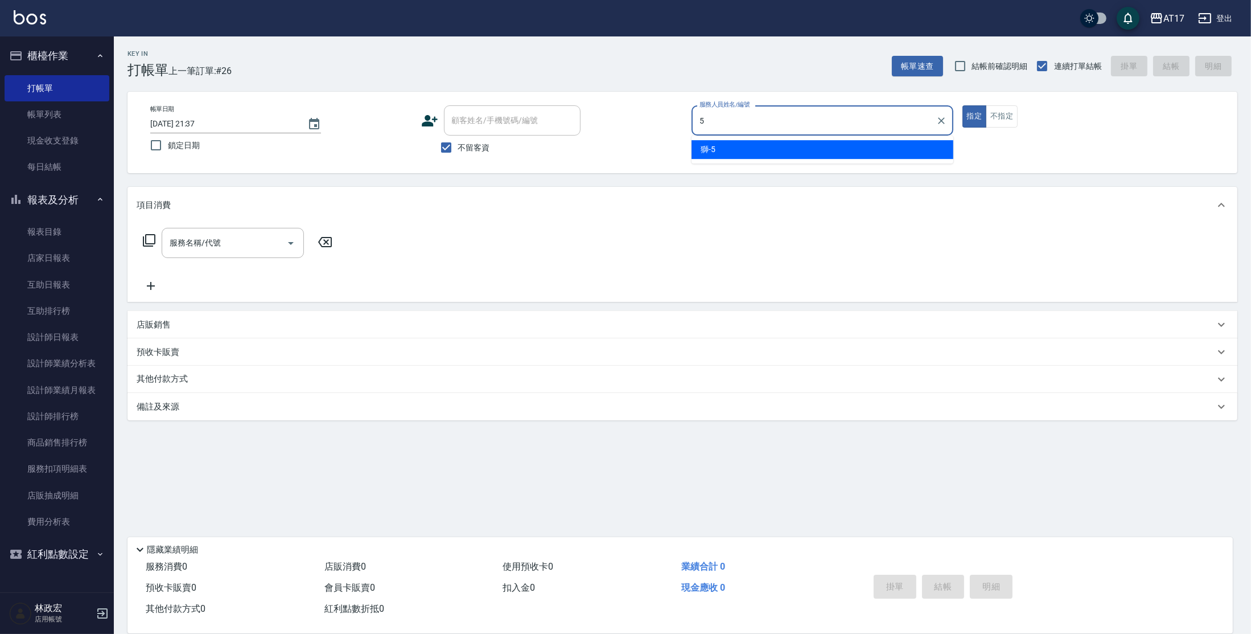
type input "獅-5"
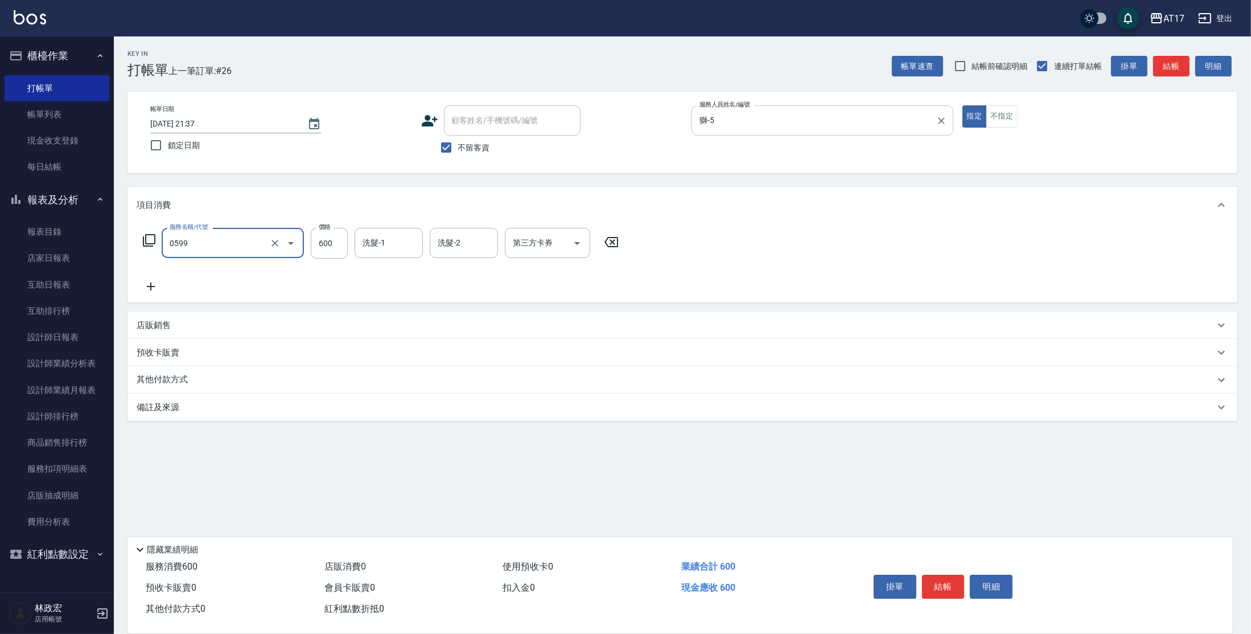
type input "精油-599(0599)"
type input "1150"
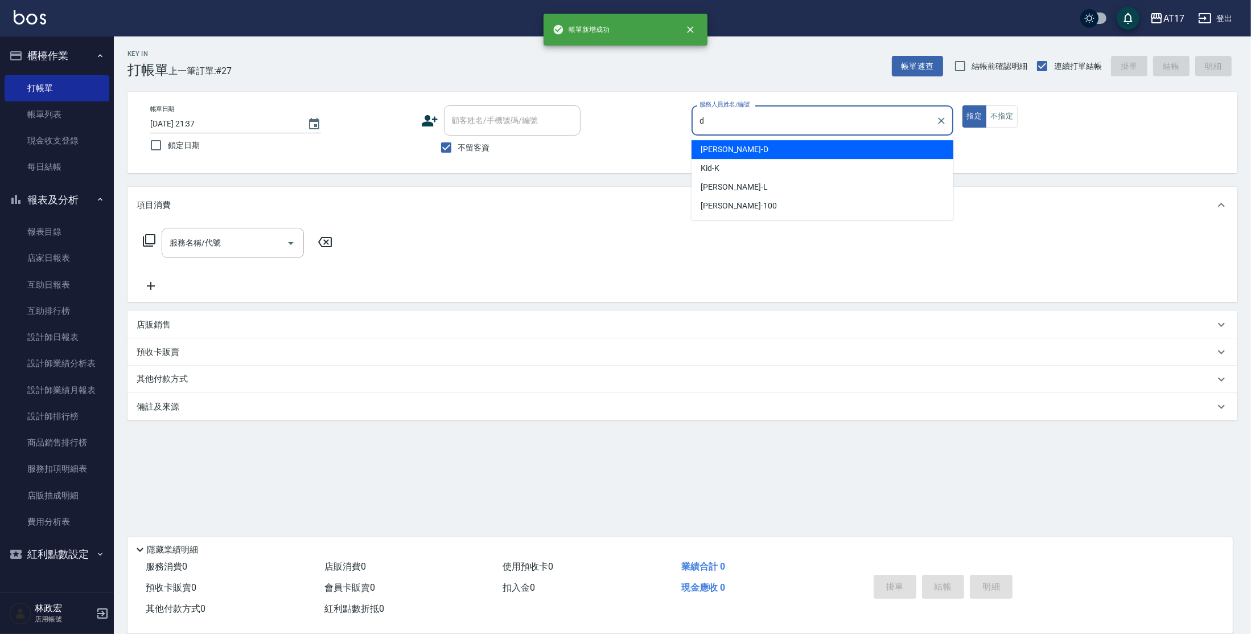
type input "[PERSON_NAME]-D"
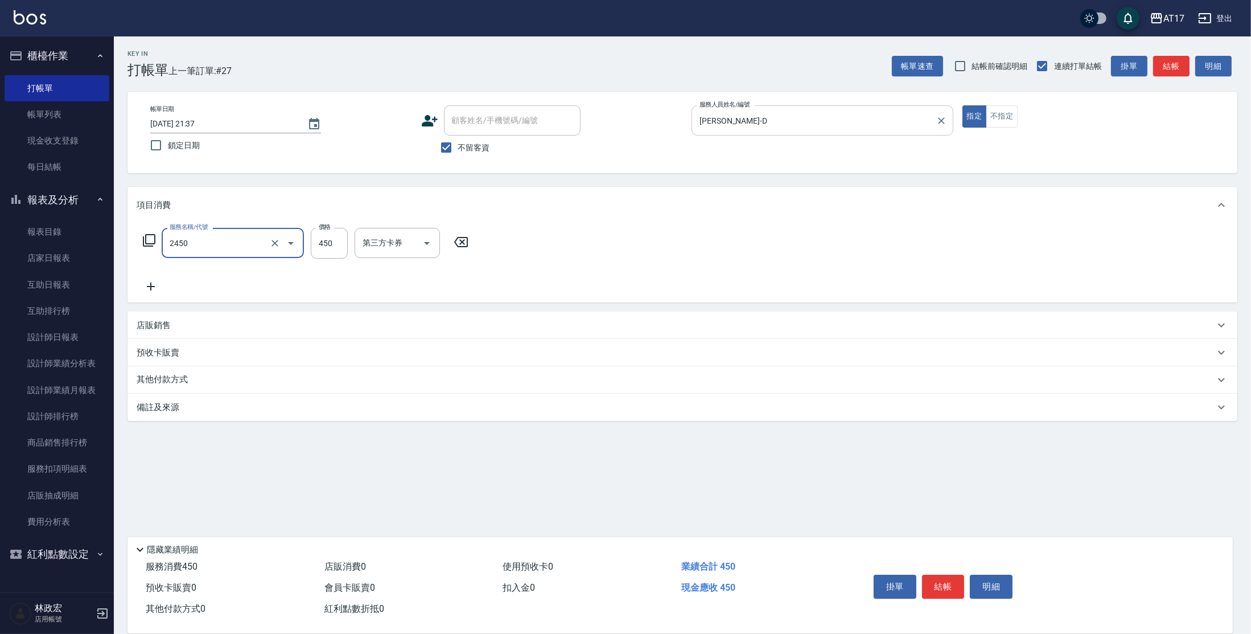
type input "C剪髮套餐(2450)"
type input "500"
type input "[PERSON_NAME]-27"
click at [240, 256] on div "C剪髮套餐(2450) 服務名稱/代號" at bounding box center [233, 243] width 142 height 30
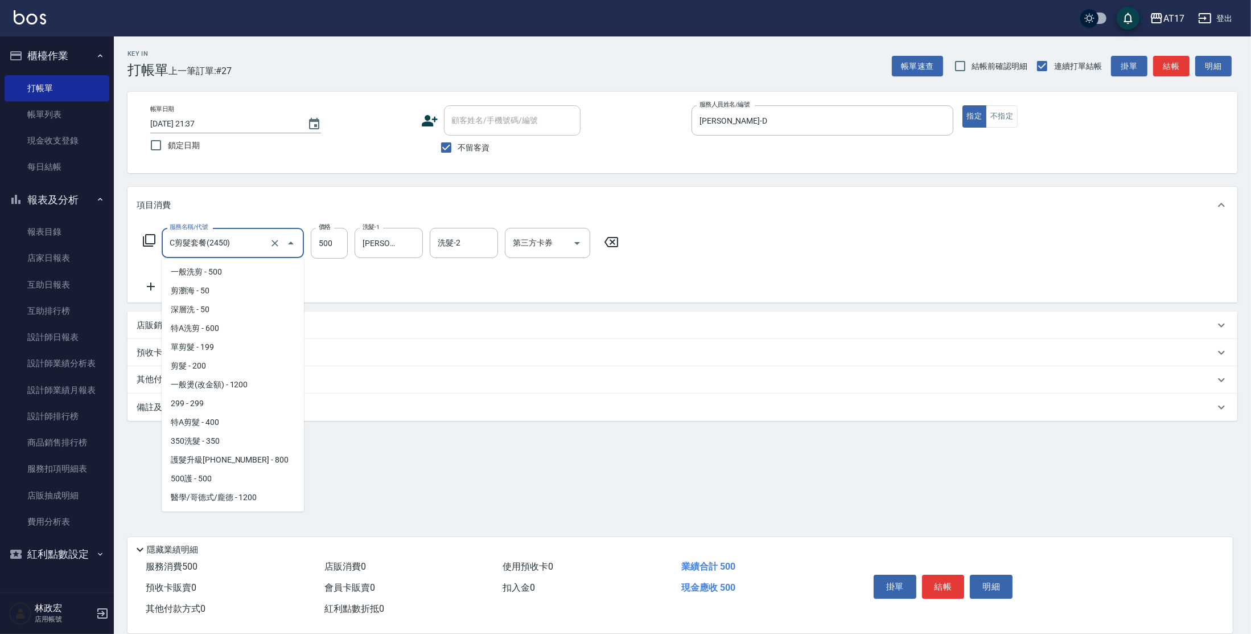
scroll to position [502, 0]
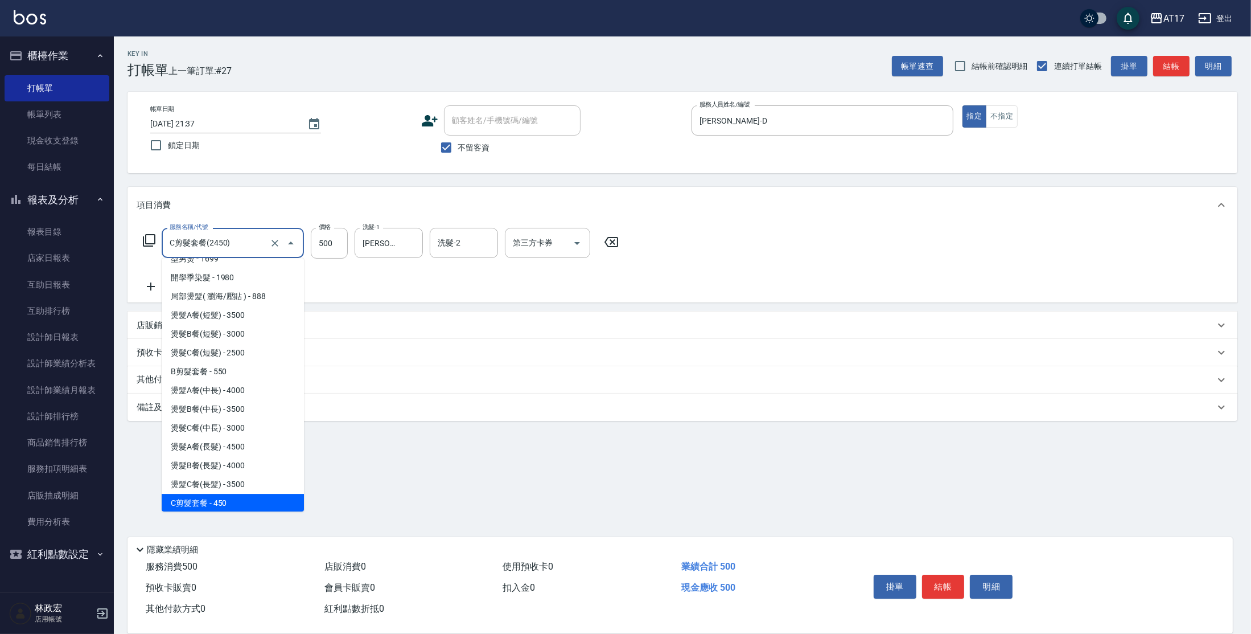
click at [242, 248] on input "C剪髮套餐(2450)" at bounding box center [217, 243] width 100 height 20
click at [278, 241] on icon "Clear" at bounding box center [274, 242] width 11 height 11
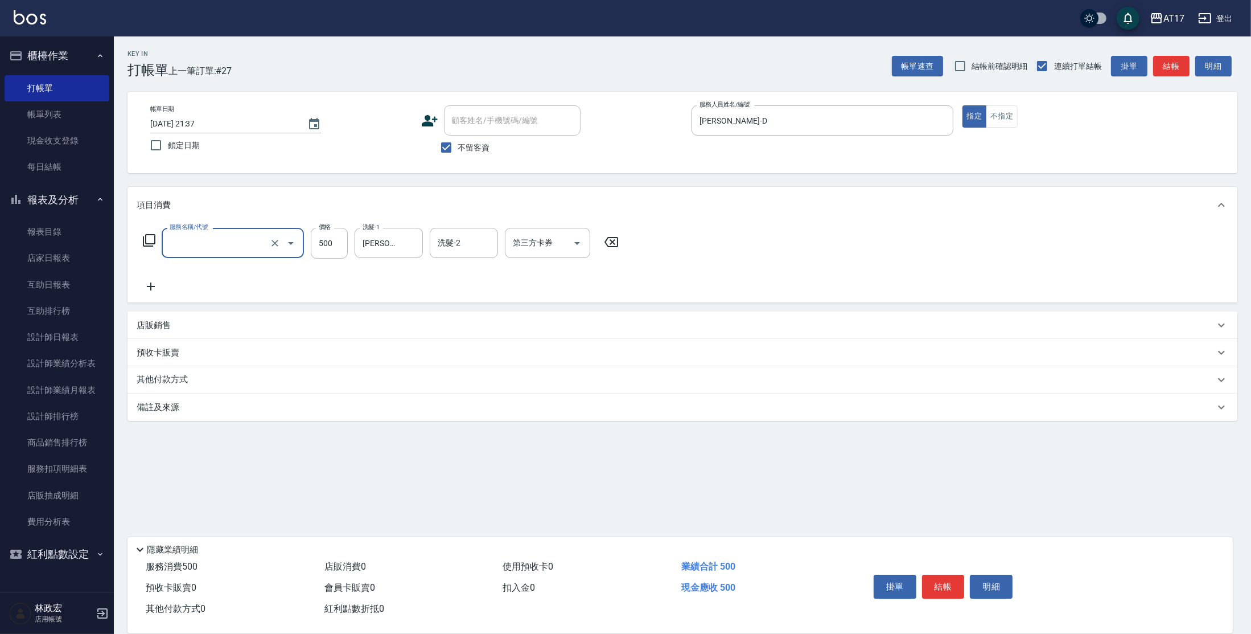
click at [254, 243] on input "服務名稱/代號" at bounding box center [217, 243] width 100 height 20
type input "去角質-499(0499)"
type input "[PERSON_NAME]-25"
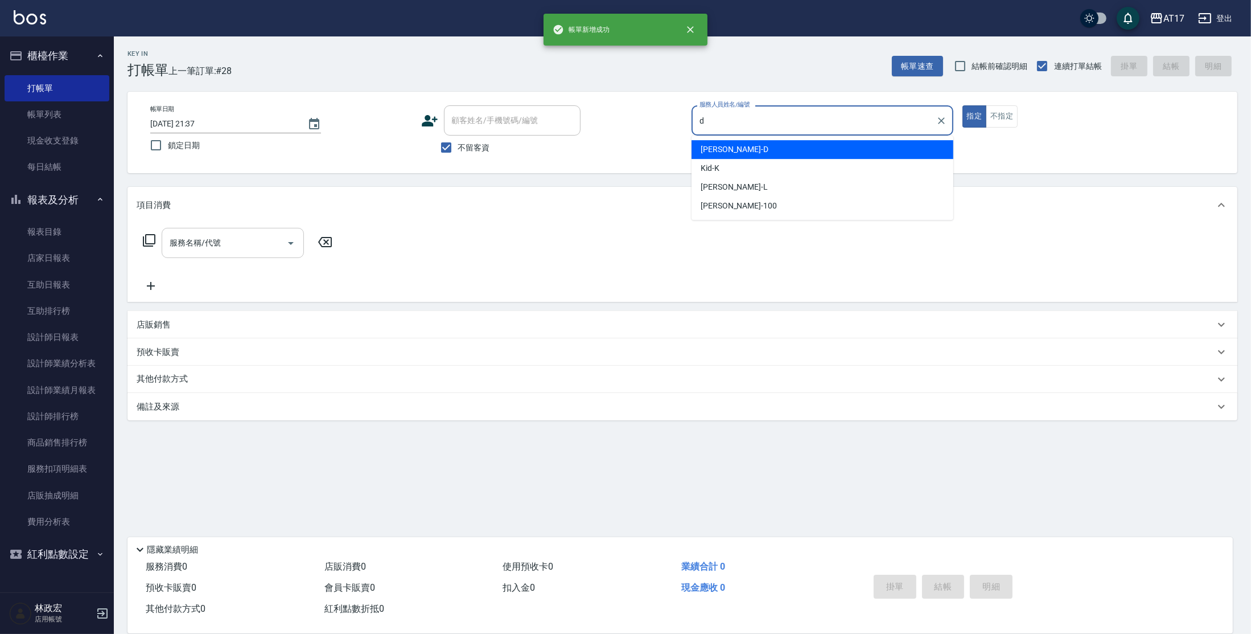
type input "[PERSON_NAME]-D"
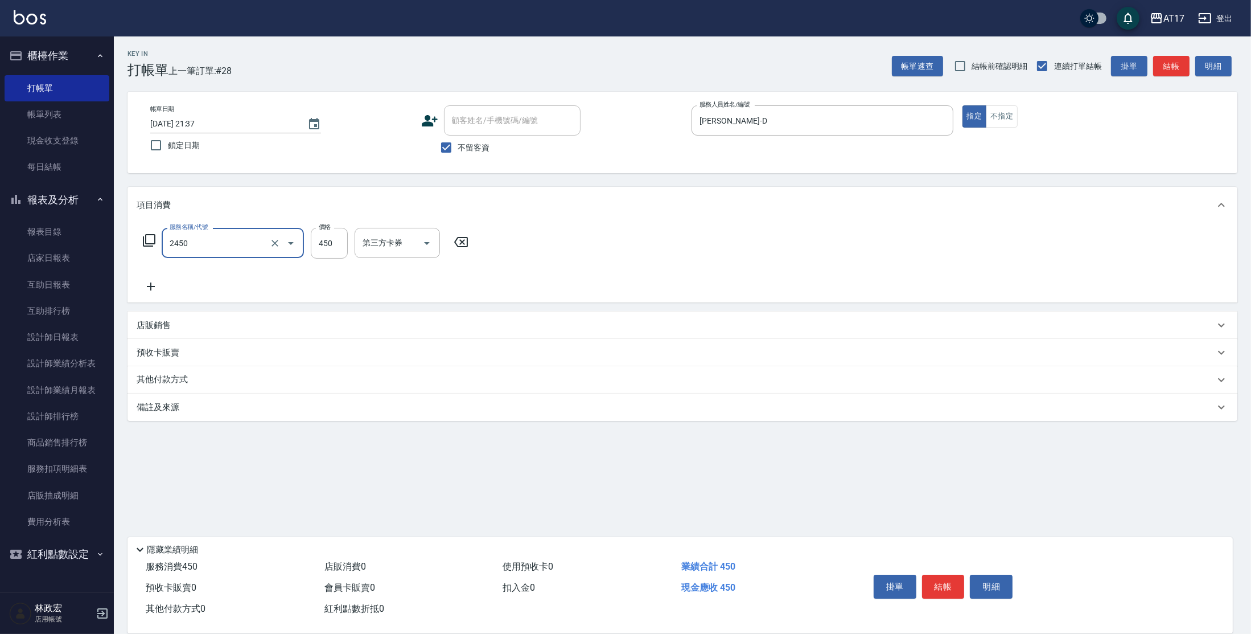
type input "C剪髮套餐(2450)"
type input "[PERSON_NAME]-25"
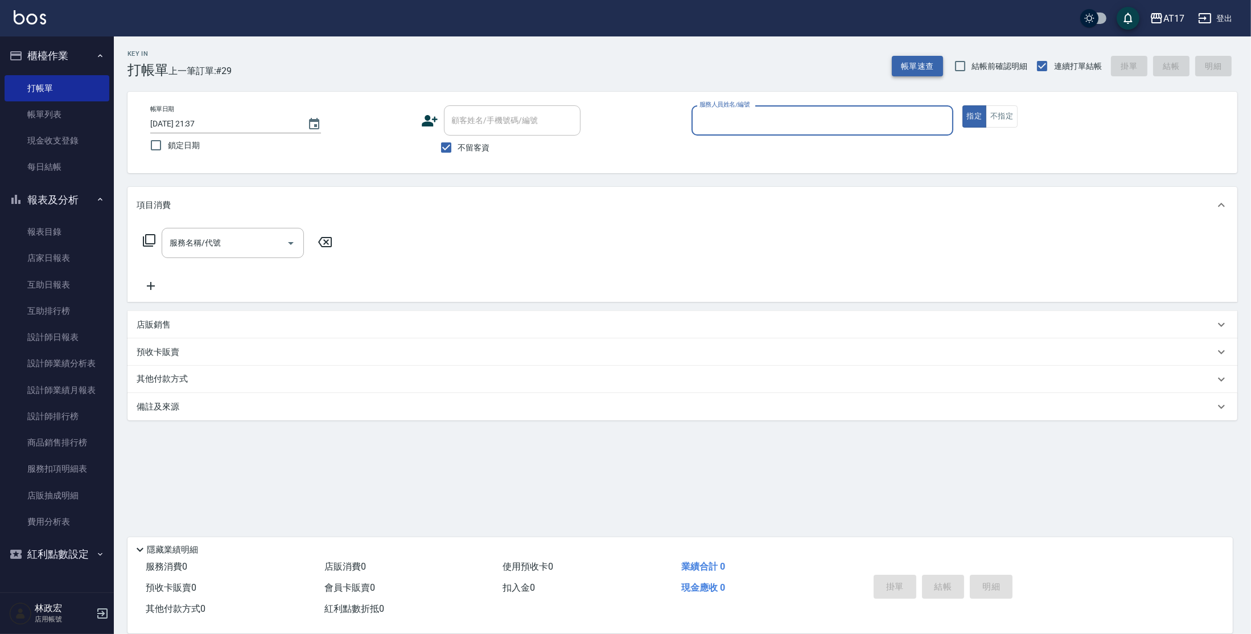
click at [919, 68] on button "帳單速查" at bounding box center [917, 66] width 51 height 21
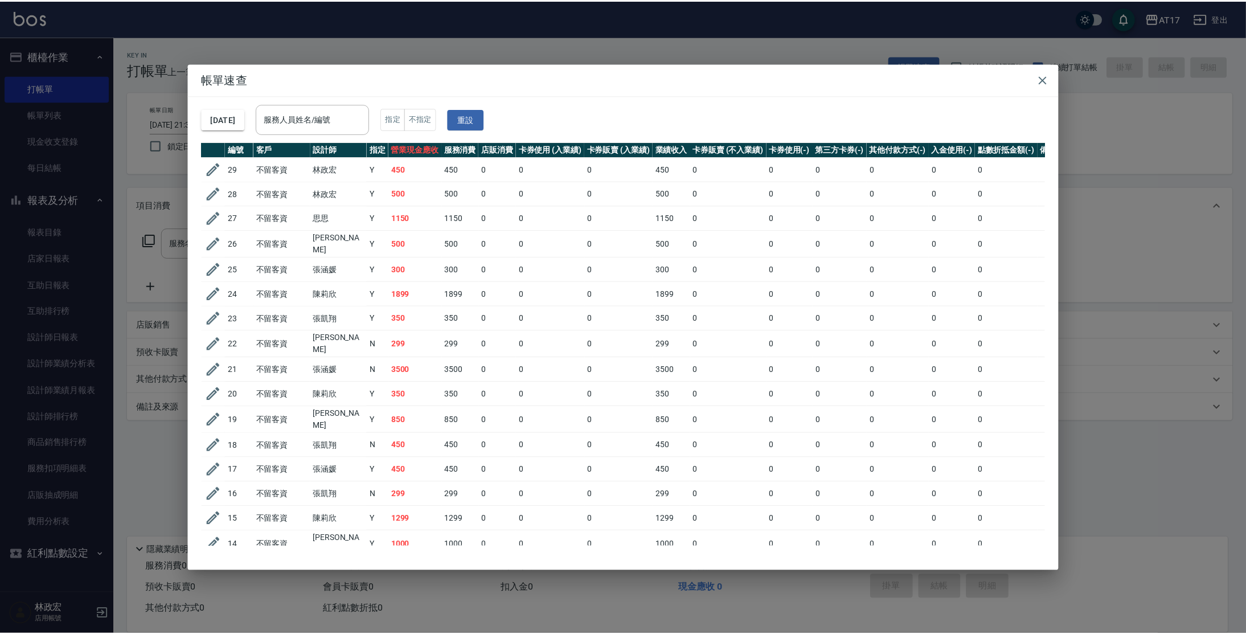
scroll to position [343, 0]
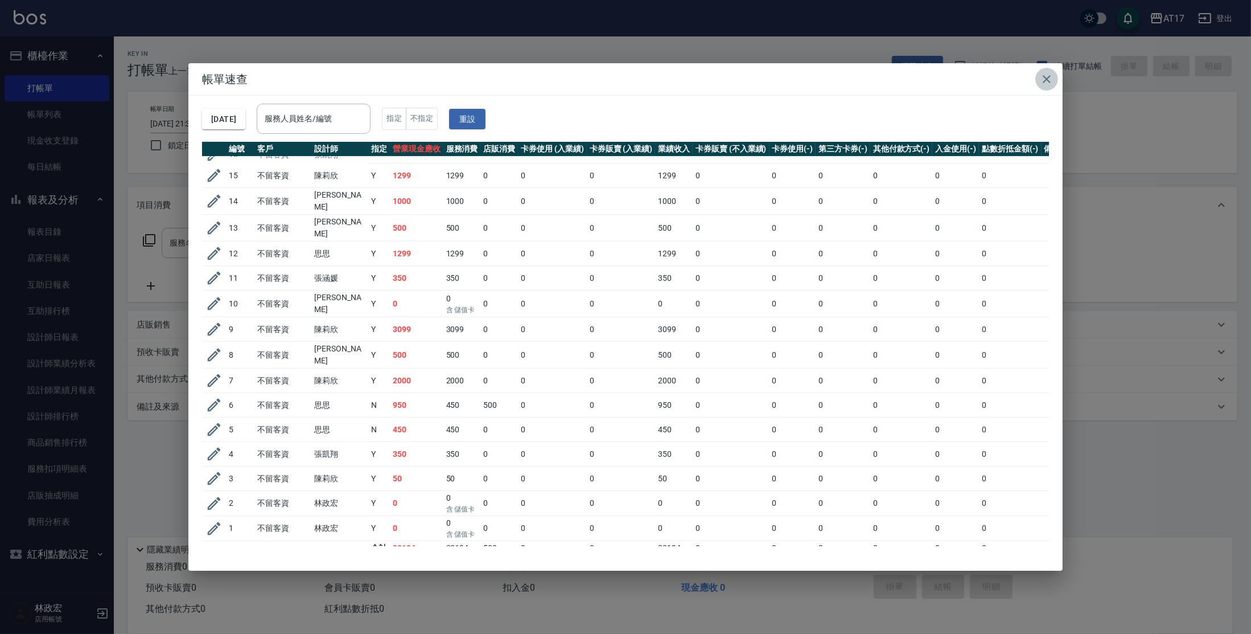
click at [1050, 79] on icon "button" at bounding box center [1047, 79] width 14 height 14
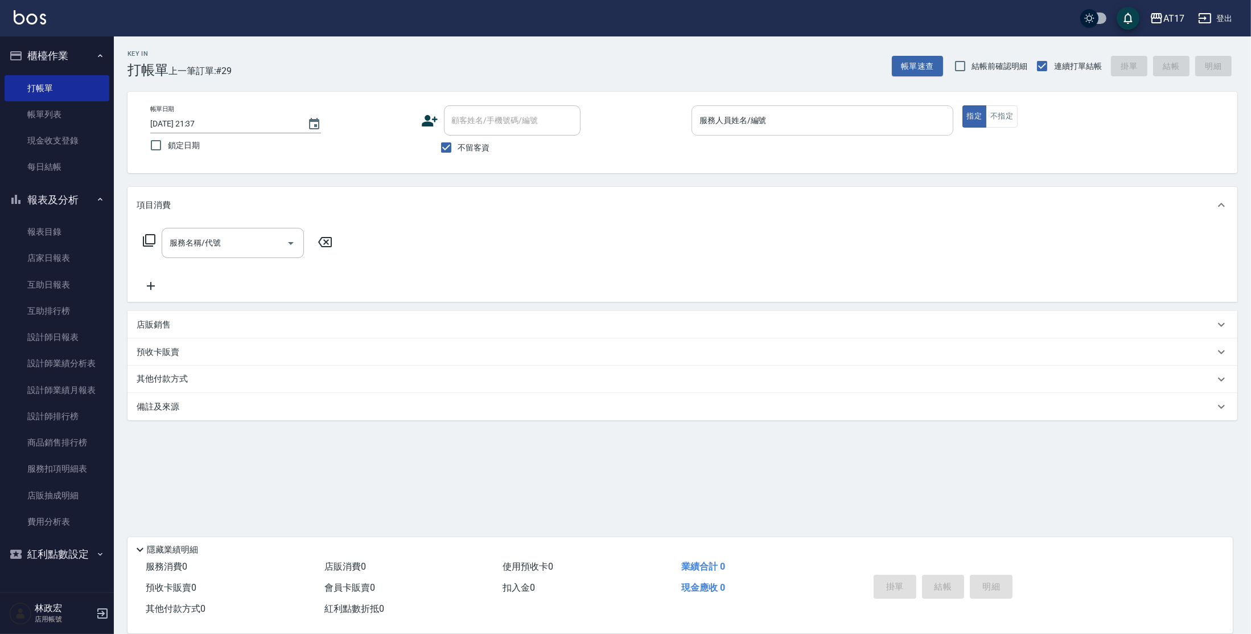
click at [773, 122] on input "服務人員姓名/編號" at bounding box center [823, 120] width 252 height 20
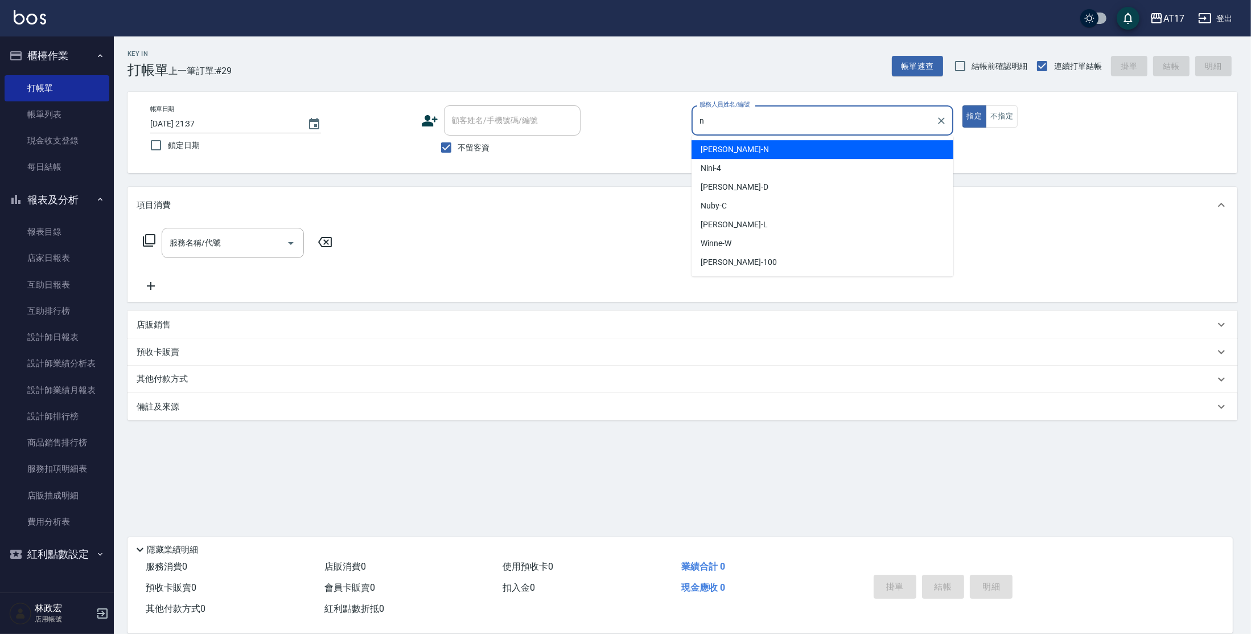
type input "[PERSON_NAME]-N"
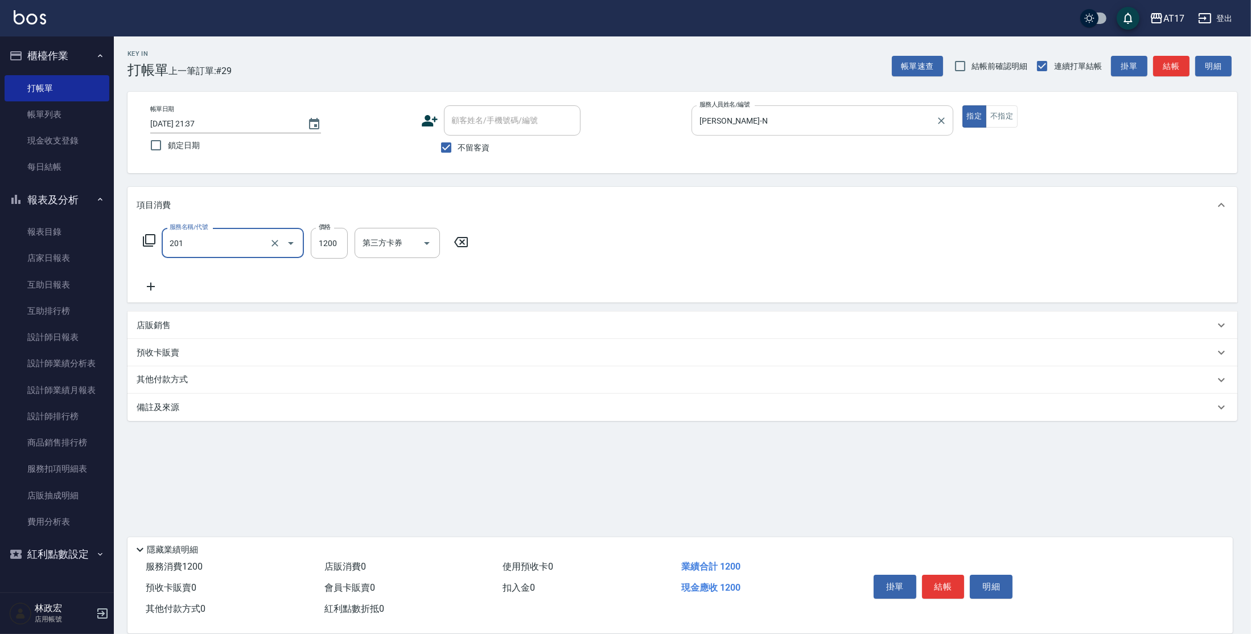
type input "一般燙(改金額)(201)"
type input "1299"
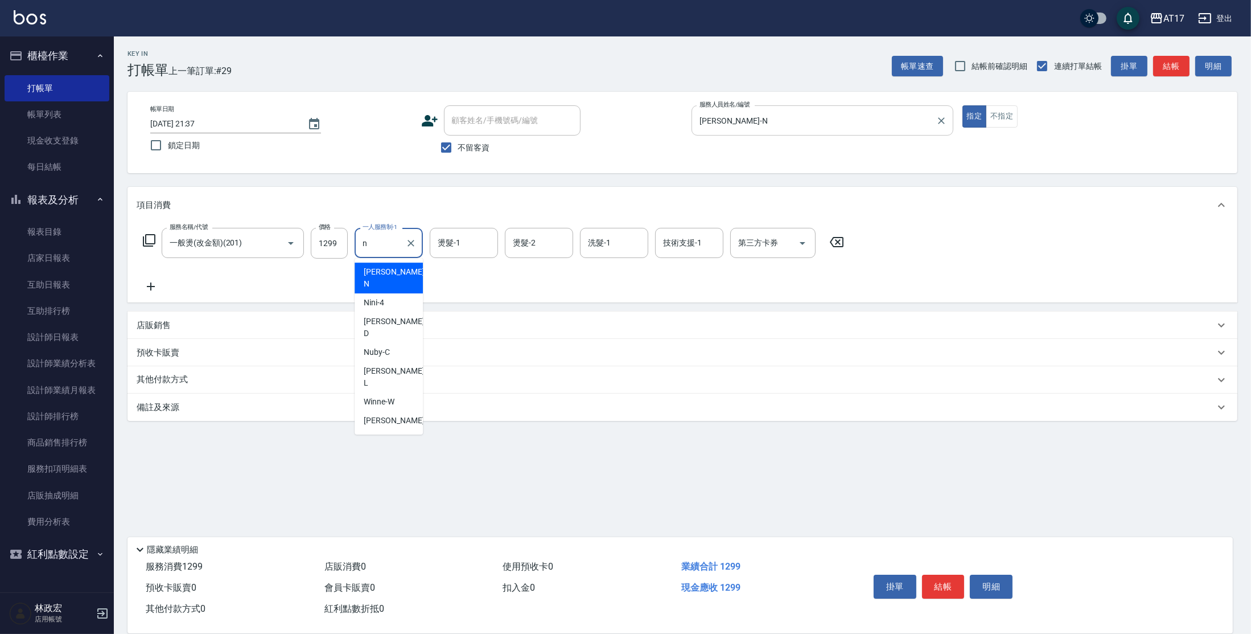
type input "[PERSON_NAME]-N"
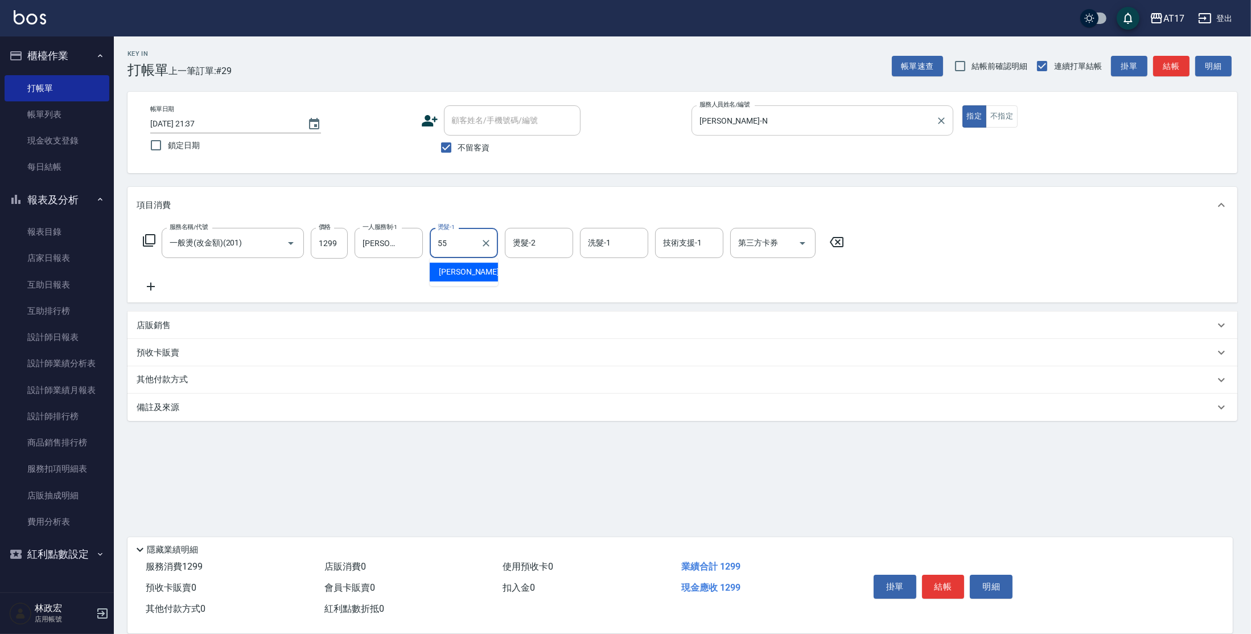
type input "[PERSON_NAME]-55"
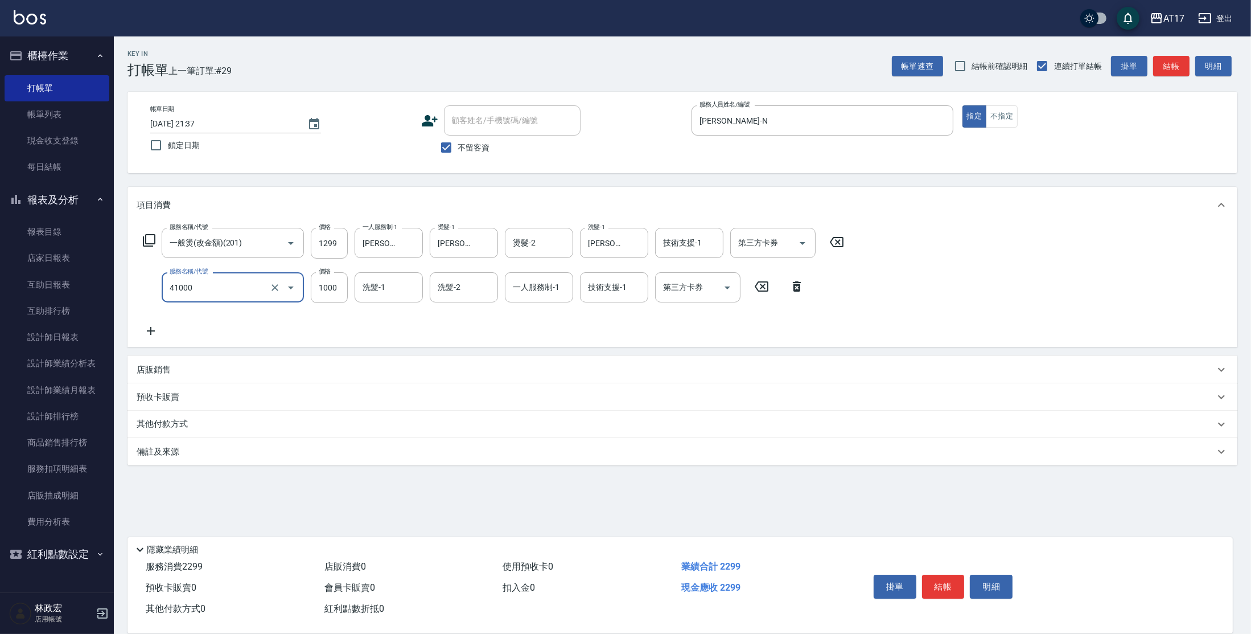
type input "酵素 & 鏡面(41000)"
type input "[PERSON_NAME]-55"
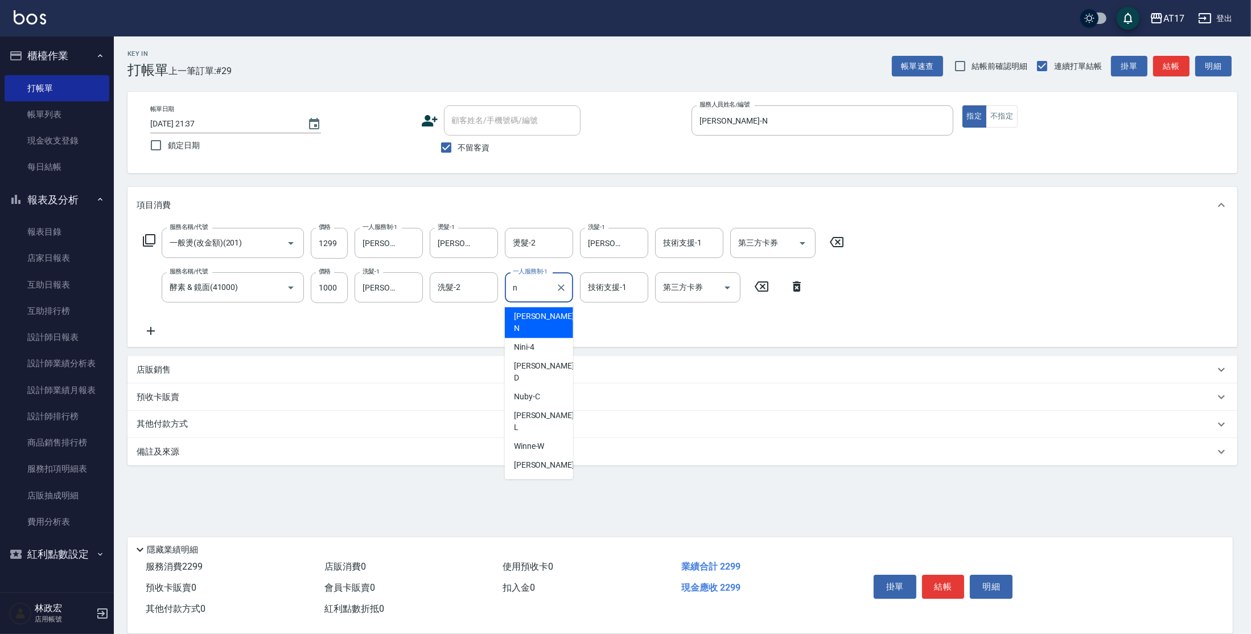
type input "[PERSON_NAME]-N"
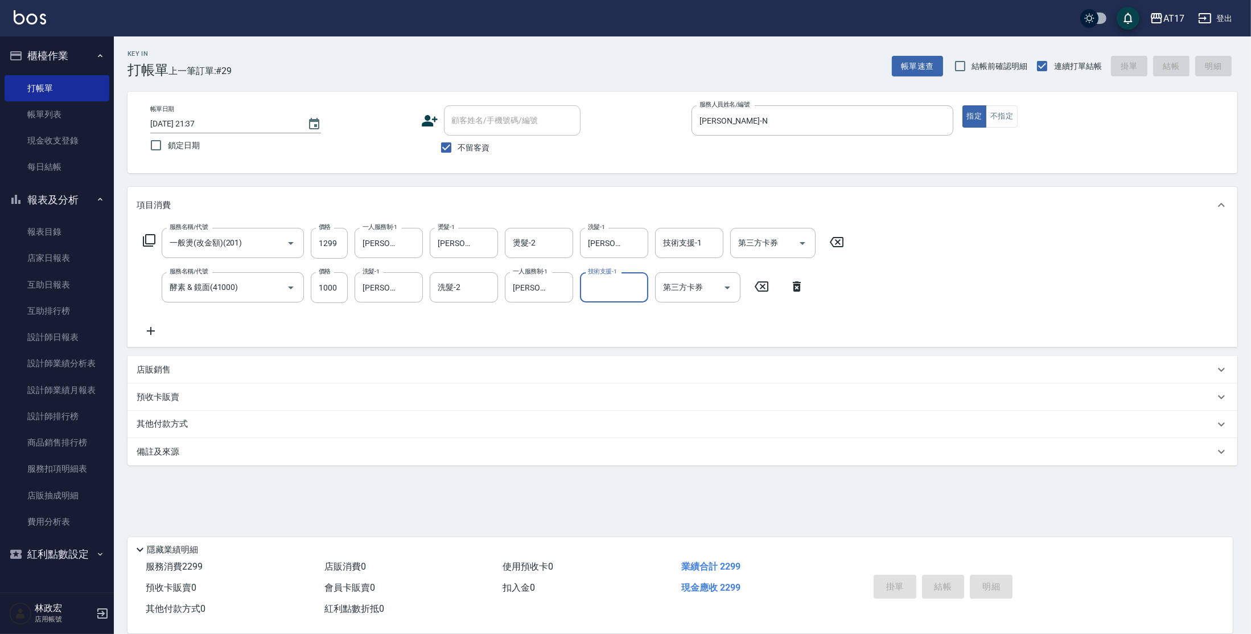
type input "[DATE] 21:42"
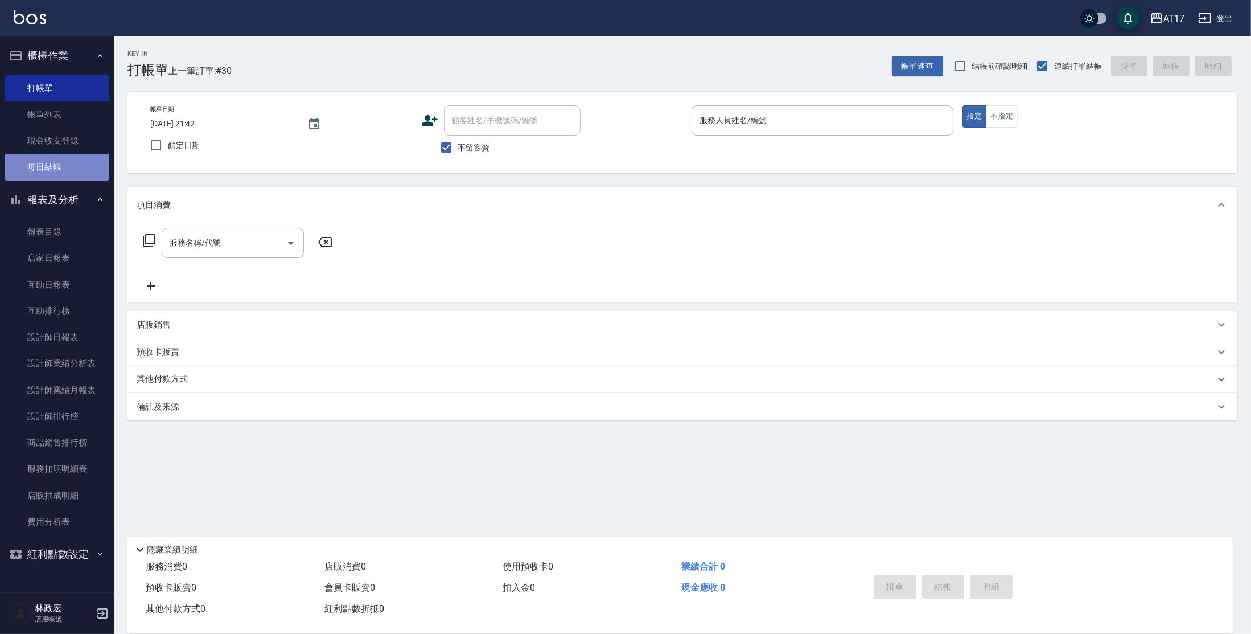
click at [38, 162] on link "每日結帳" at bounding box center [57, 167] width 105 height 26
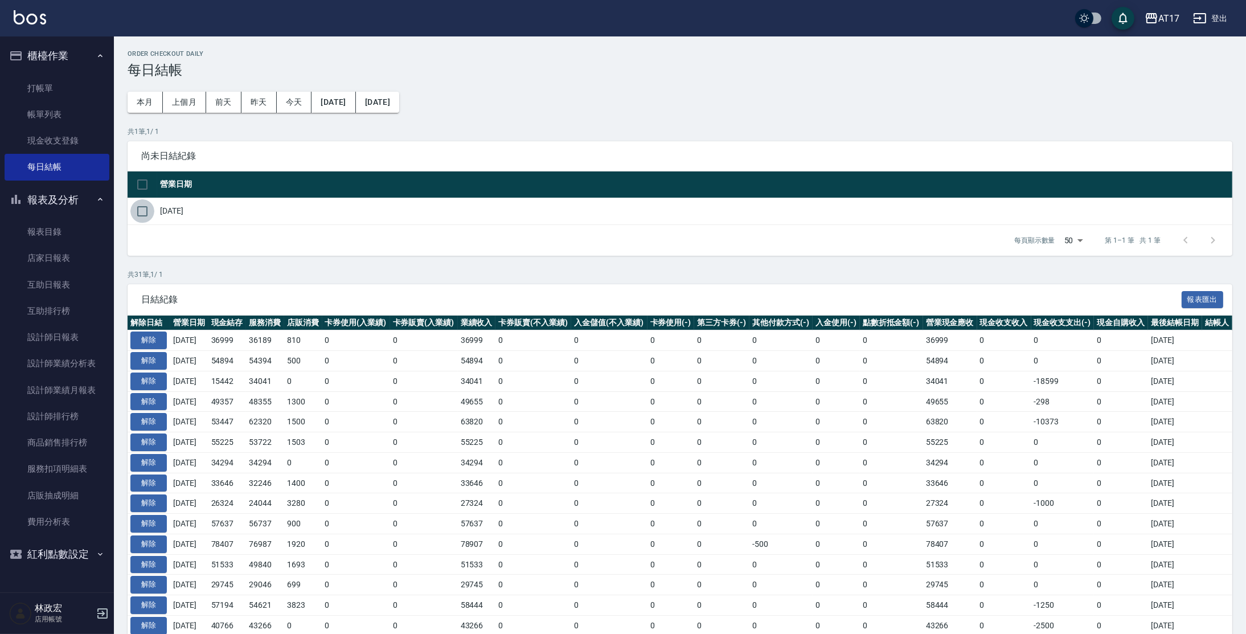
click at [135, 209] on input "checkbox" at bounding box center [142, 211] width 24 height 24
checkbox input "true"
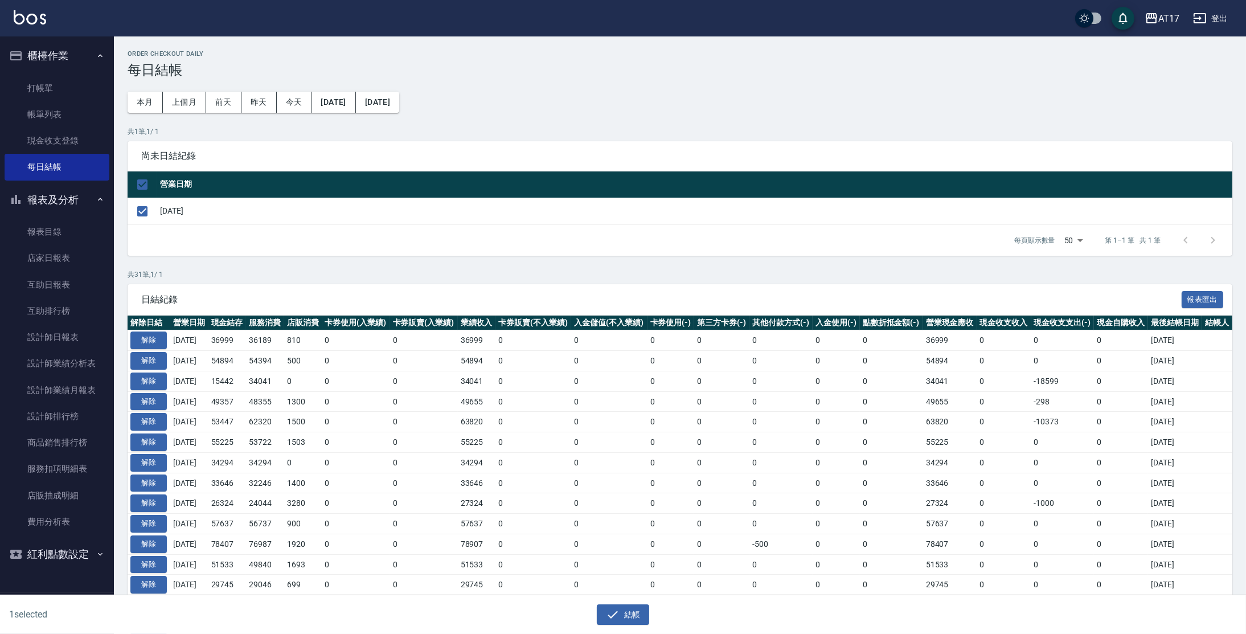
click at [622, 610] on button "結帳" at bounding box center [623, 614] width 53 height 21
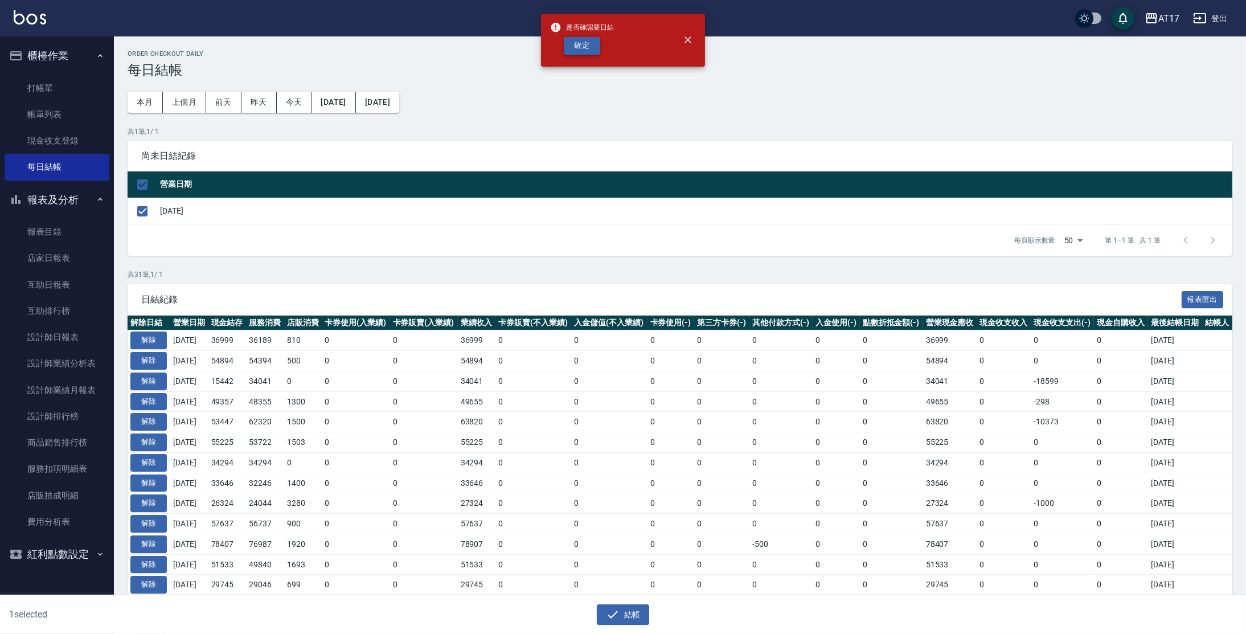
click at [586, 49] on button "確定" at bounding box center [582, 46] width 36 height 18
checkbox input "false"
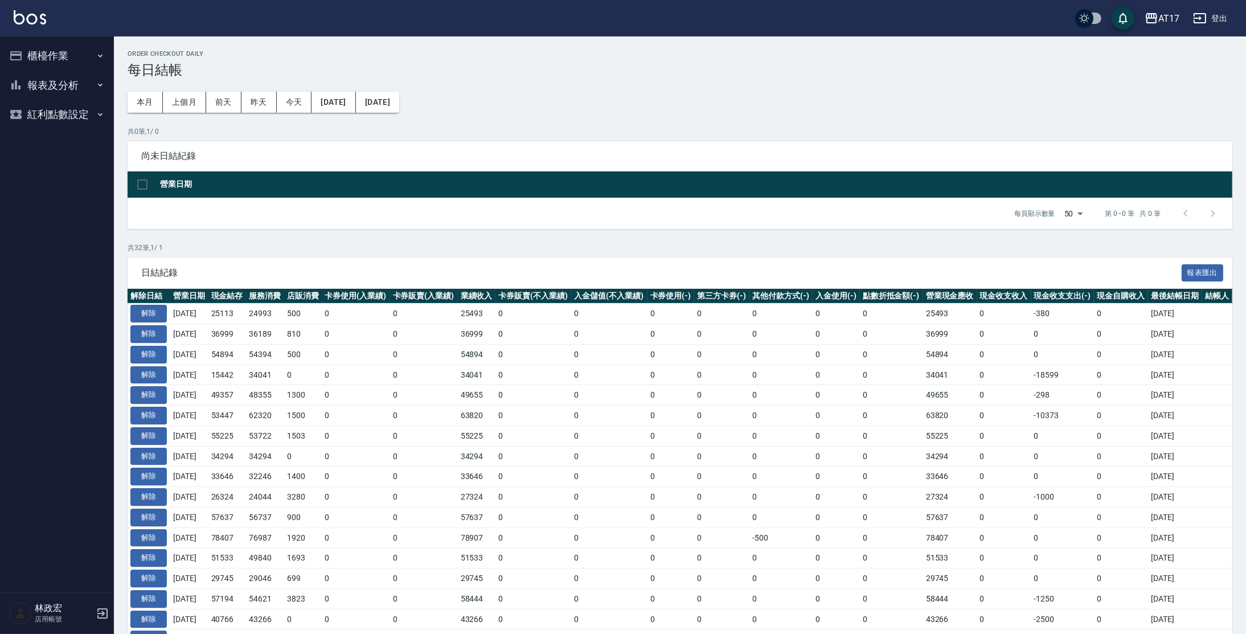
click at [47, 81] on button "報表及分析" at bounding box center [57, 86] width 105 height 30
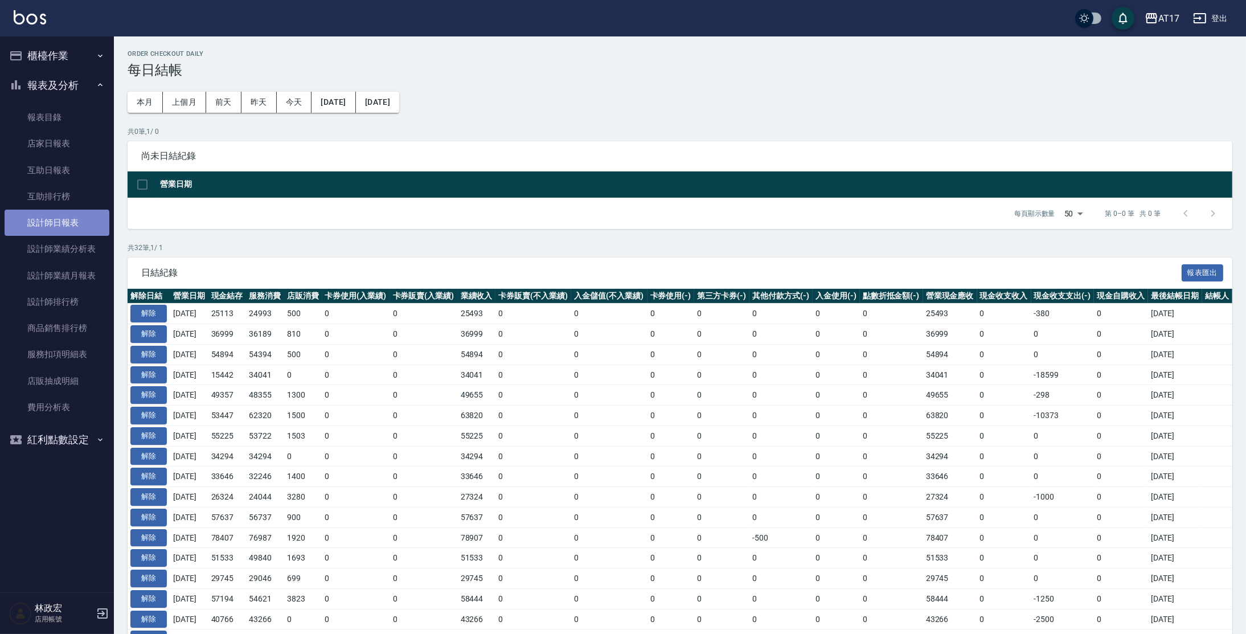
click at [56, 228] on link "設計師日報表" at bounding box center [57, 222] width 105 height 26
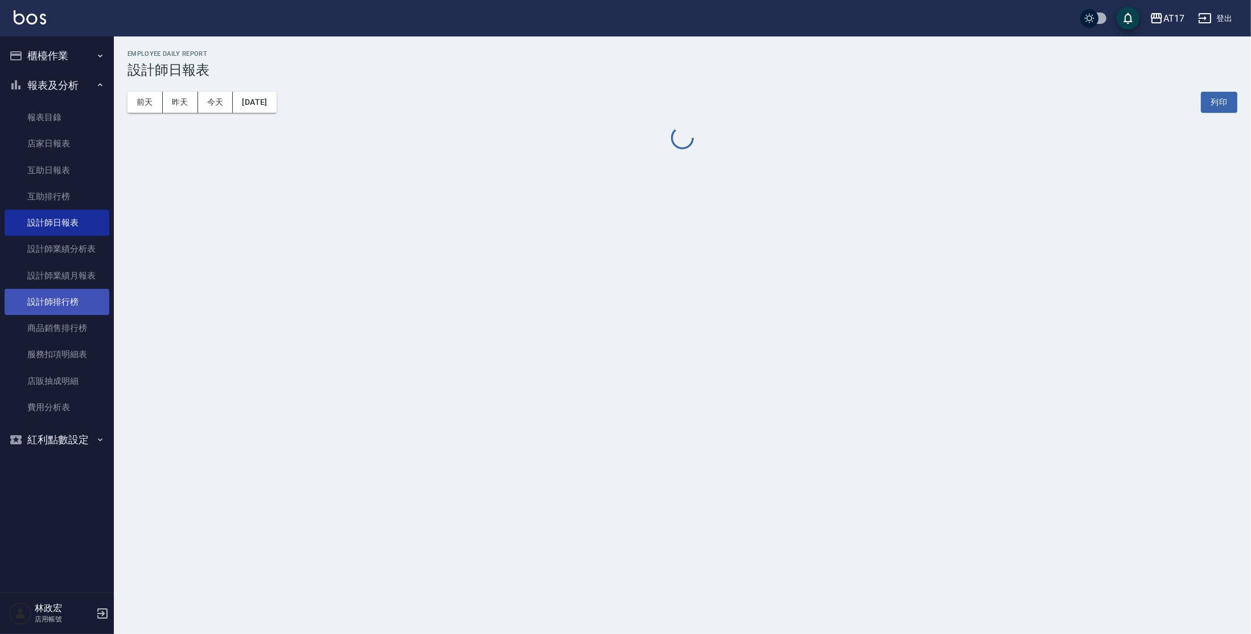
click at [83, 311] on link "設計師排行榜" at bounding box center [57, 302] width 105 height 26
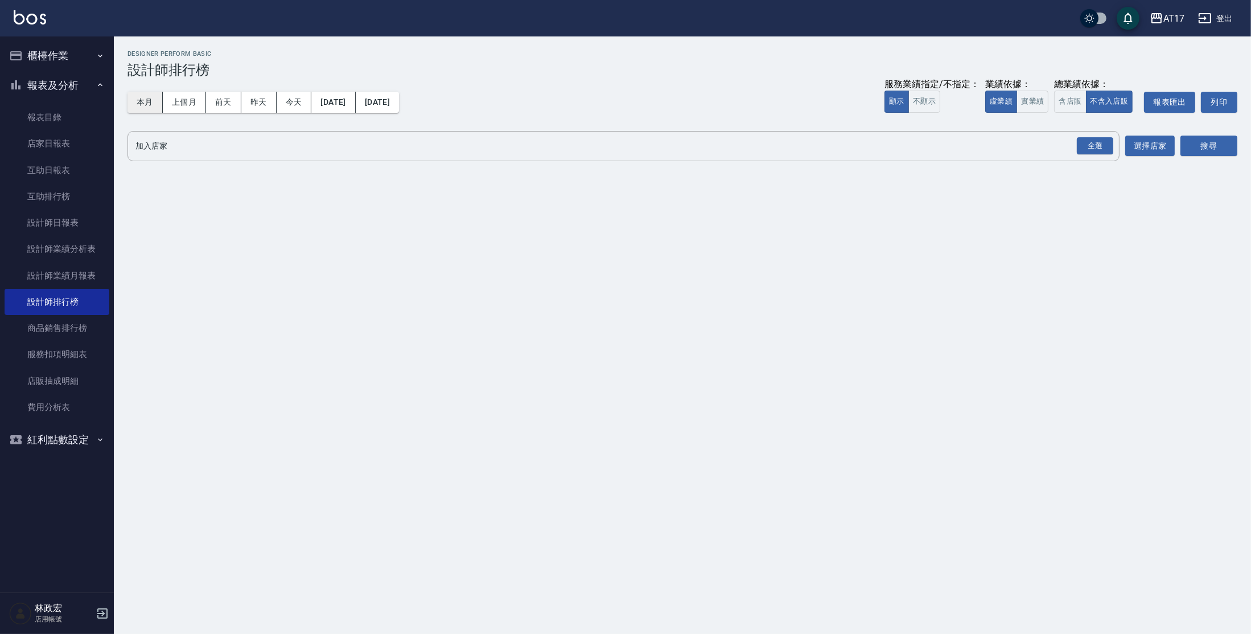
click at [150, 104] on button "本月" at bounding box center [145, 102] width 35 height 21
drag, startPoint x: 1041, startPoint y: 103, endPoint x: 1064, endPoint y: 116, distance: 26.8
click at [1042, 103] on button "實業績" at bounding box center [1033, 102] width 32 height 22
drag, startPoint x: 1100, startPoint y: 146, endPoint x: 1122, endPoint y: 146, distance: 22.2
click at [1101, 146] on div "全選" at bounding box center [1095, 146] width 36 height 18
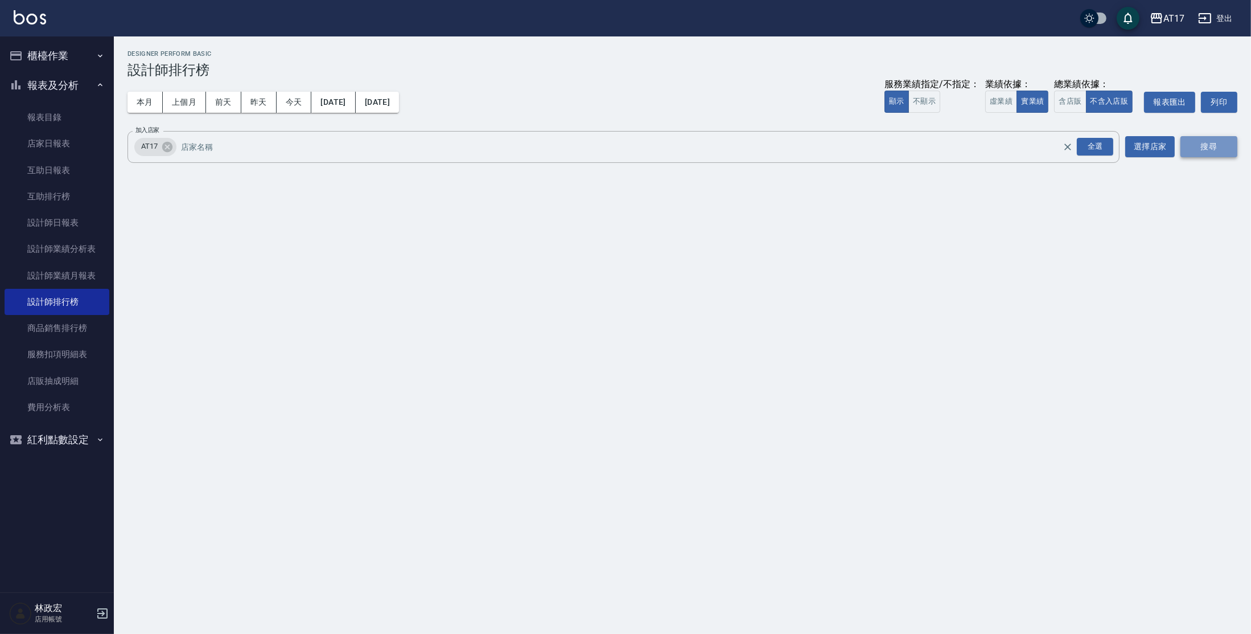
click at [1189, 145] on button "搜尋" at bounding box center [1209, 146] width 57 height 21
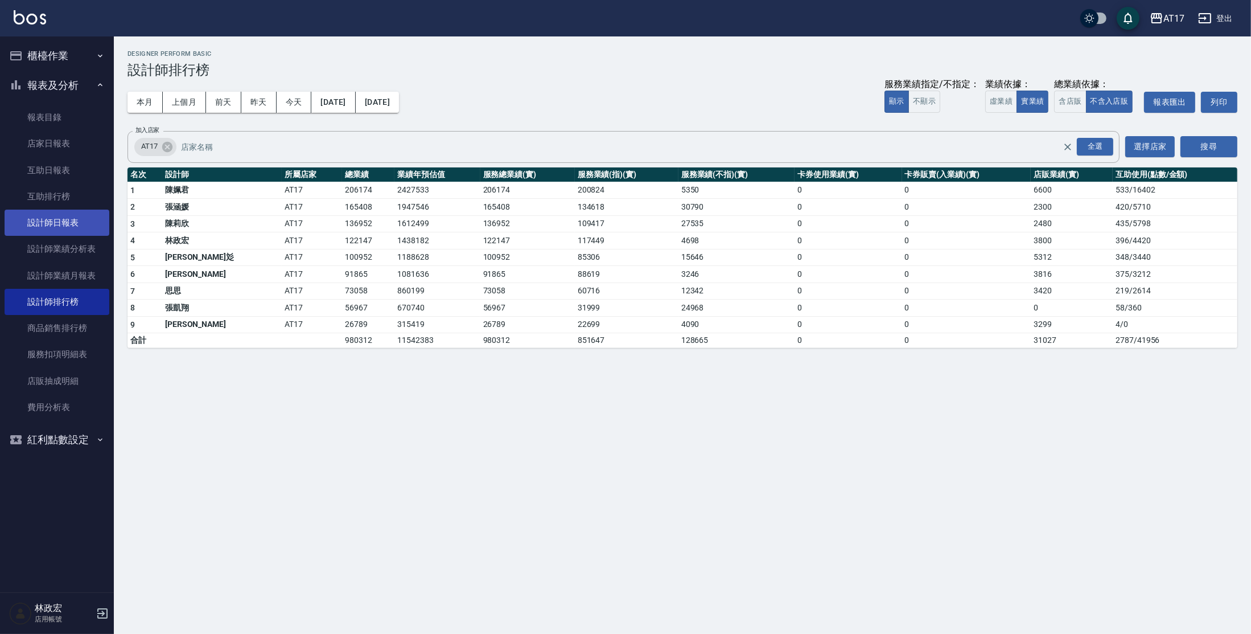
click at [69, 216] on link "設計師日報表" at bounding box center [57, 222] width 105 height 26
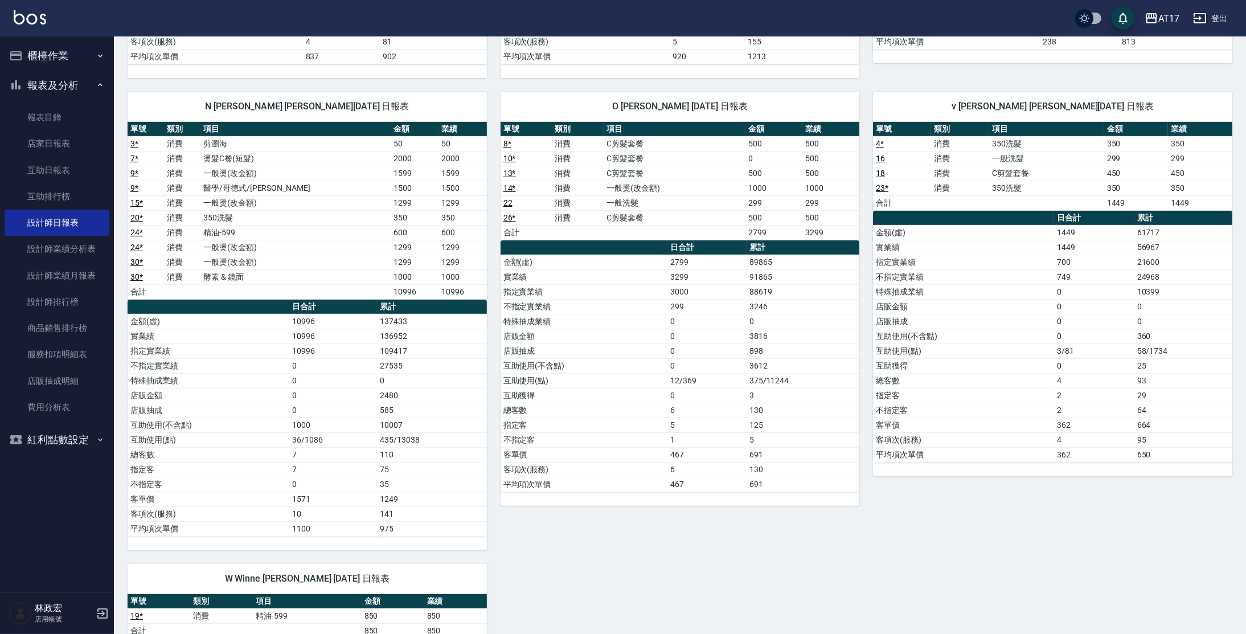
scroll to position [455, 0]
